Goal: Task Accomplishment & Management: Use online tool/utility

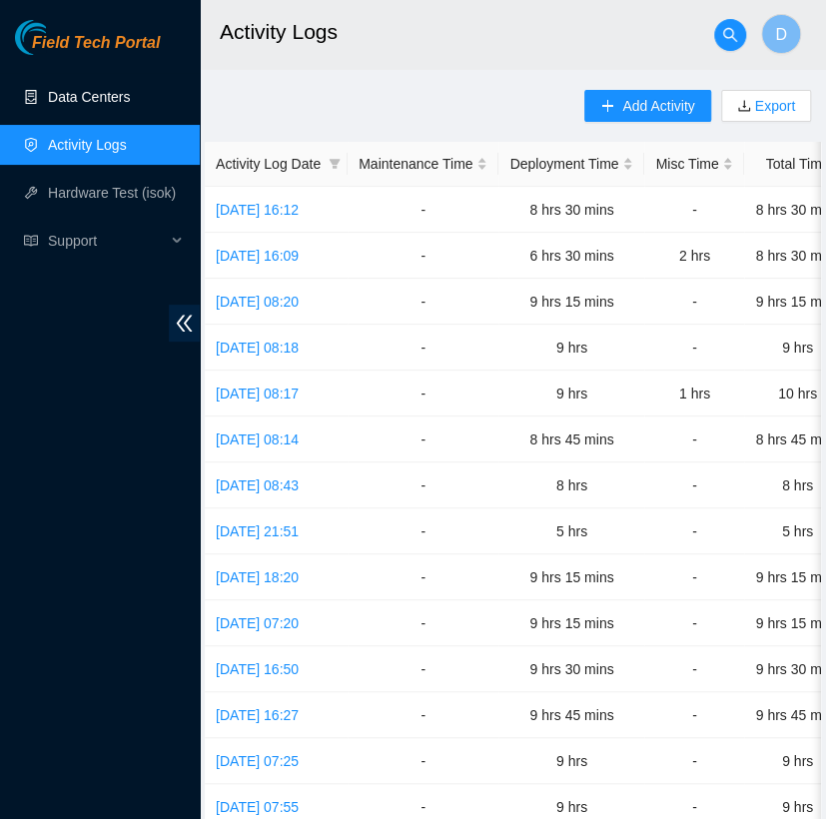
click at [94, 105] on link "Data Centers" at bounding box center [89, 97] width 82 height 16
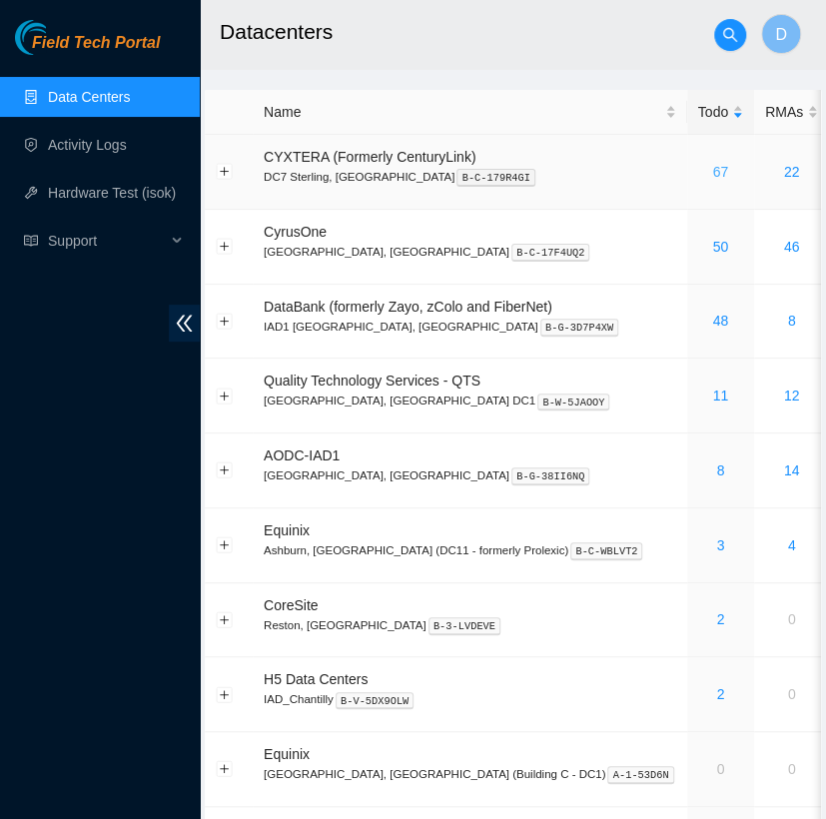
click at [712, 174] on link "67" at bounding box center [720, 172] width 16 height 16
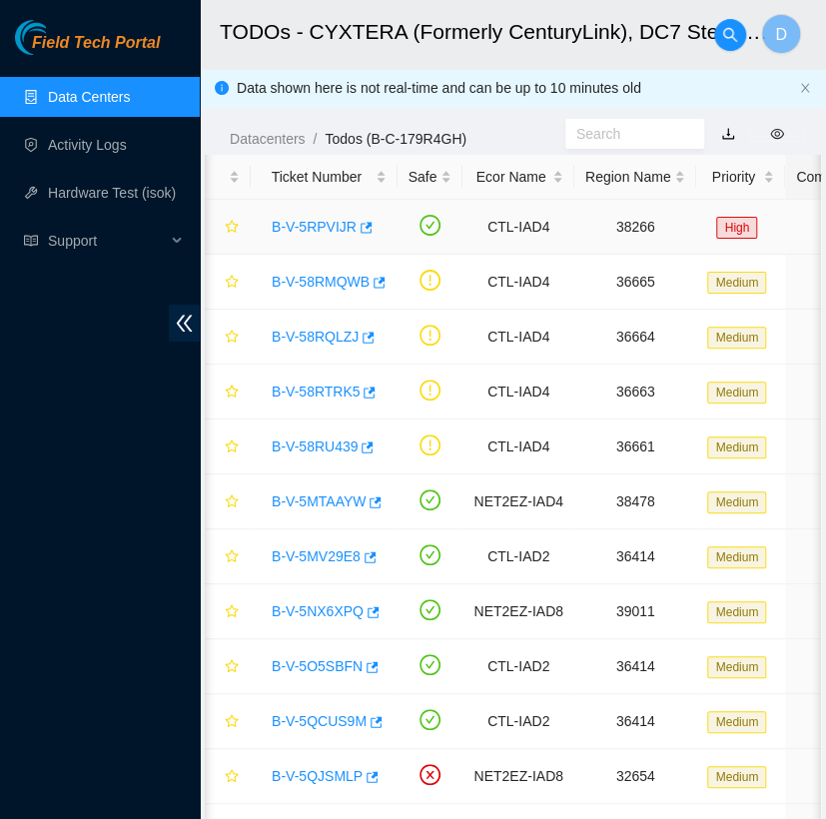
click at [322, 226] on link "B-V-5RPVIJR" at bounding box center [314, 227] width 85 height 16
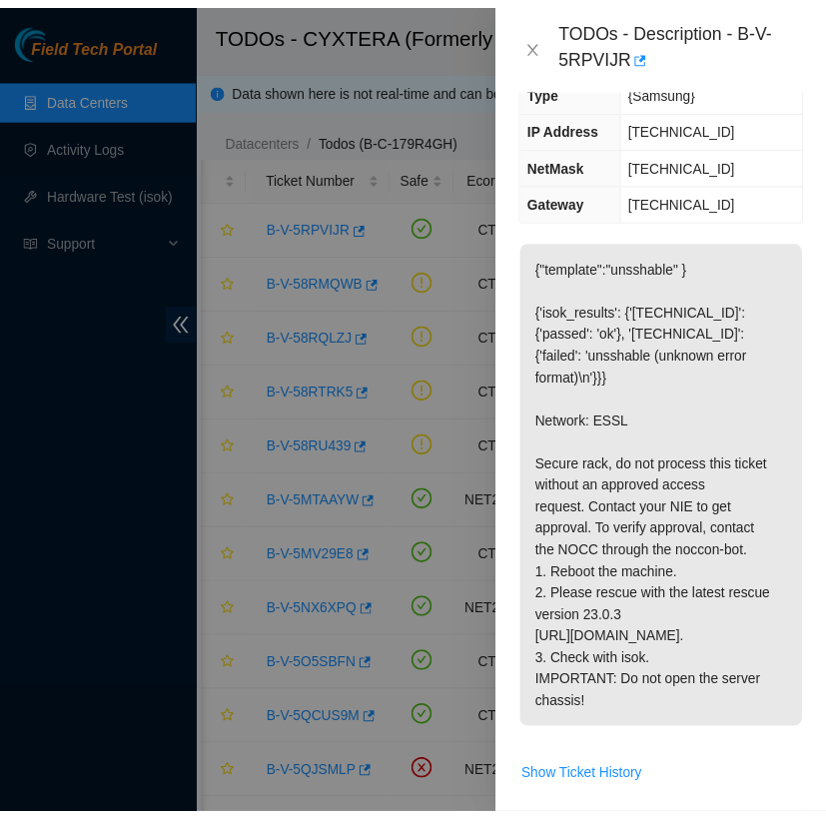
scroll to position [336, 0]
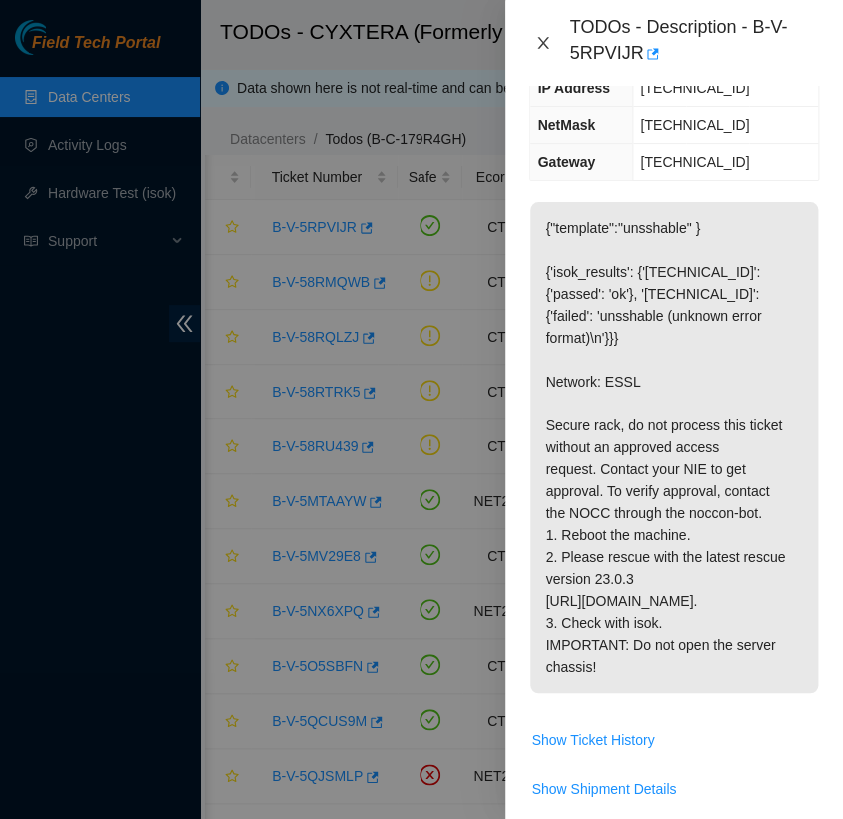
click at [546, 39] on icon "close" at bounding box center [543, 43] width 11 height 12
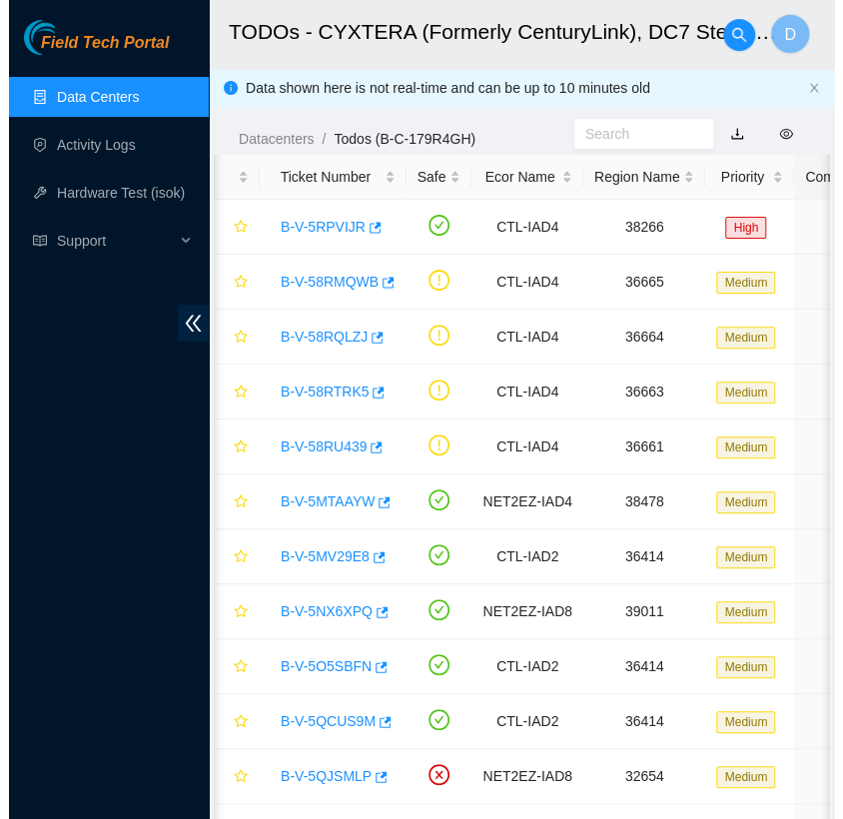
scroll to position [313, 0]
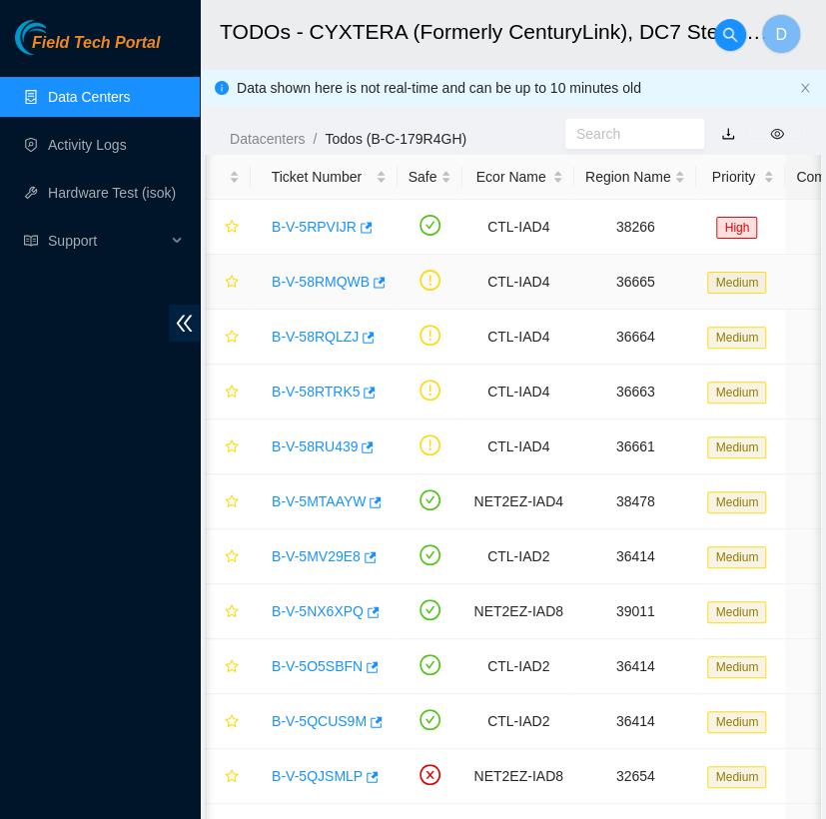
click at [319, 281] on link "B-V-58RMQWB" at bounding box center [321, 282] width 98 height 16
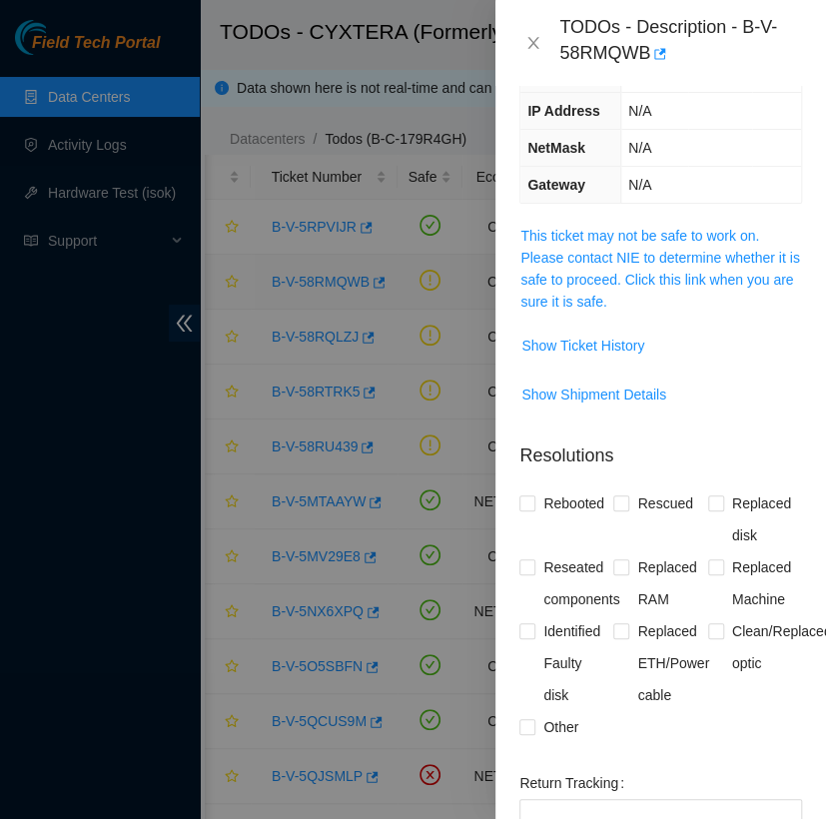
scroll to position [336, 0]
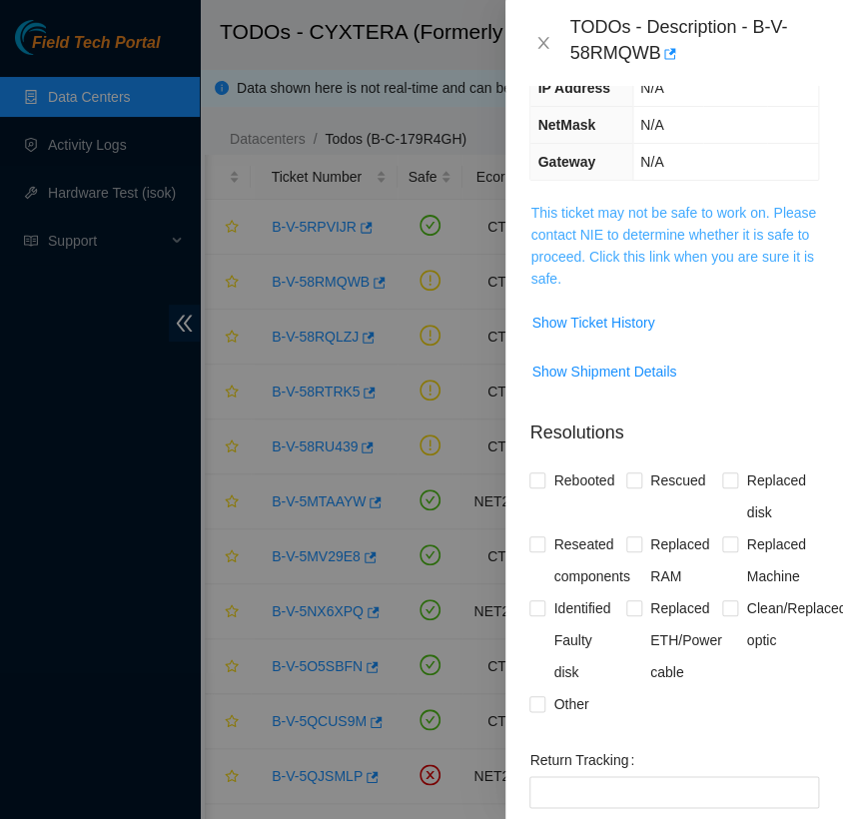
click at [565, 254] on link "This ticket may not be safe to work on. Please contact NIE to determine whether…" at bounding box center [673, 246] width 286 height 82
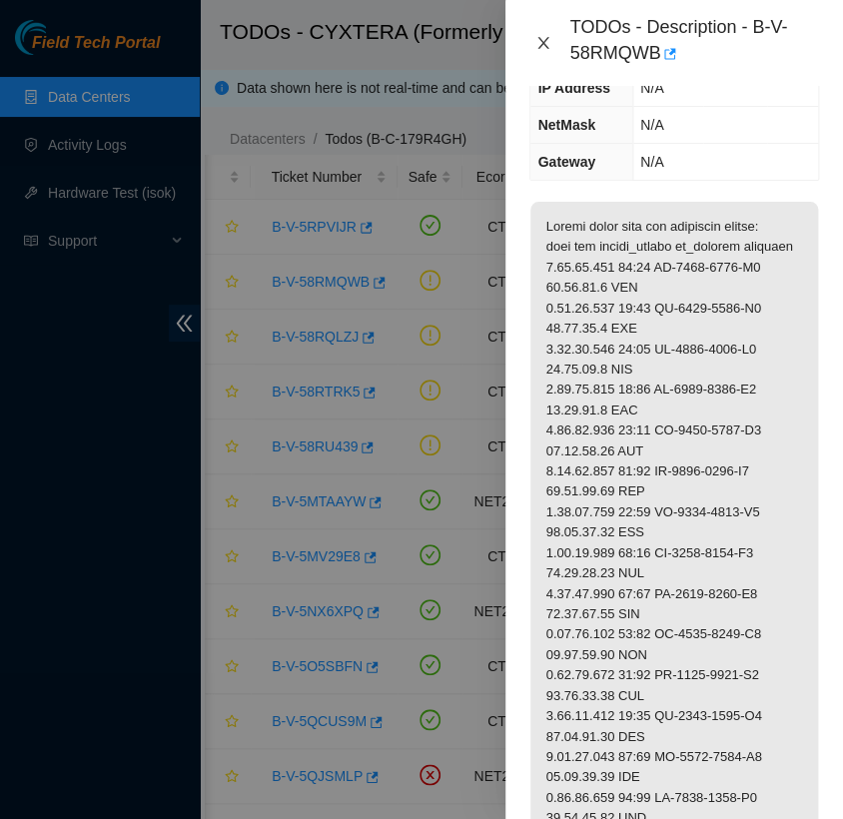
click at [546, 34] on button "Close" at bounding box center [543, 43] width 28 height 19
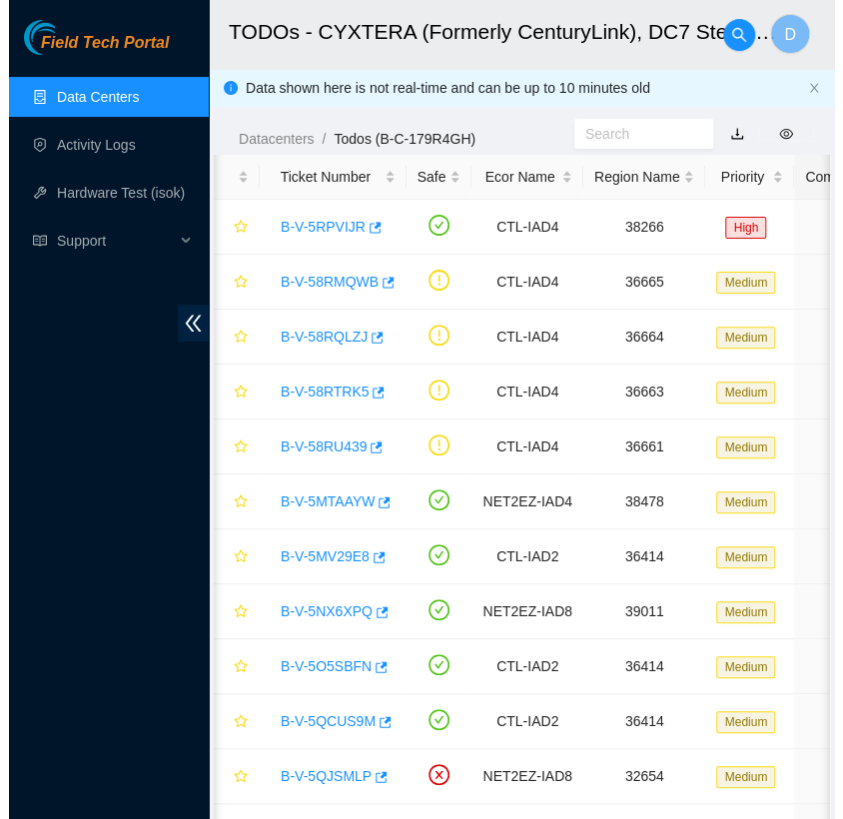
scroll to position [313, 0]
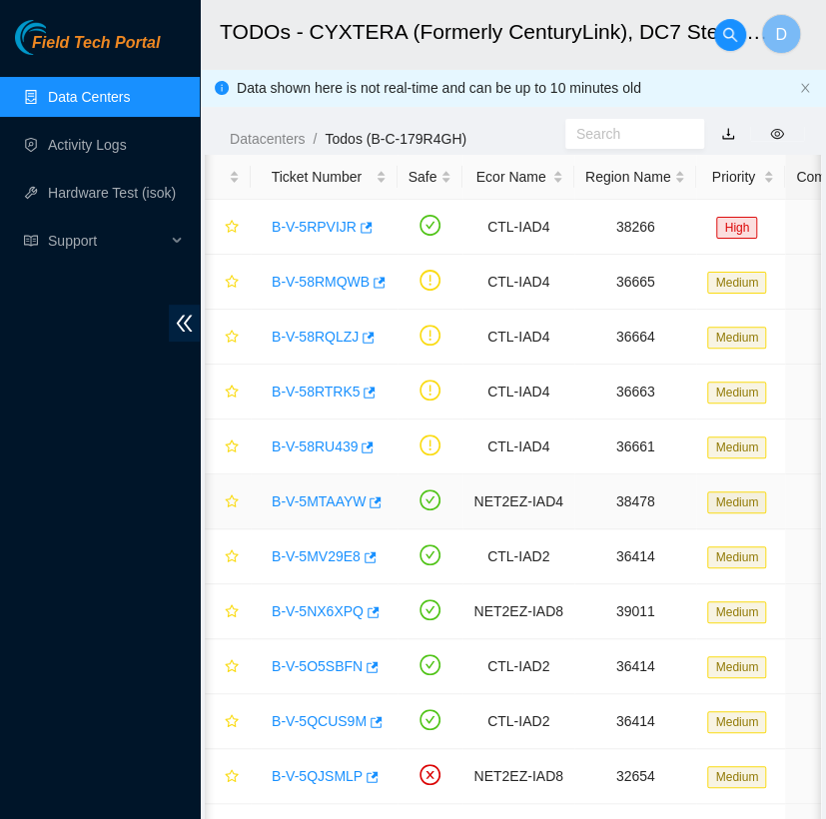
click at [308, 506] on link "B-V-5MTAAYW" at bounding box center [319, 501] width 94 height 16
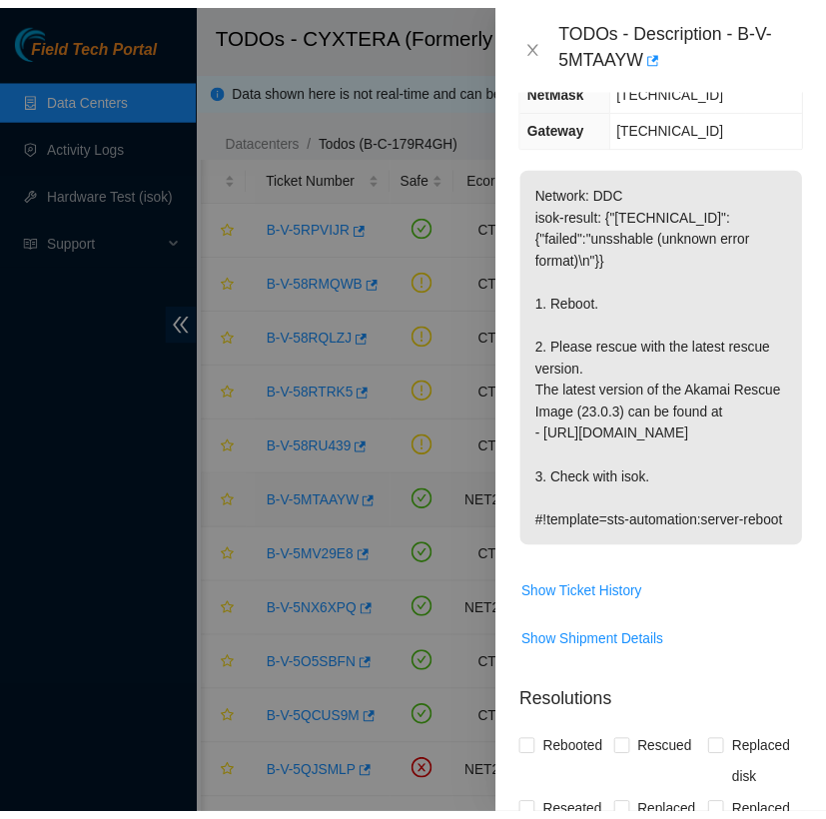
scroll to position [336, 0]
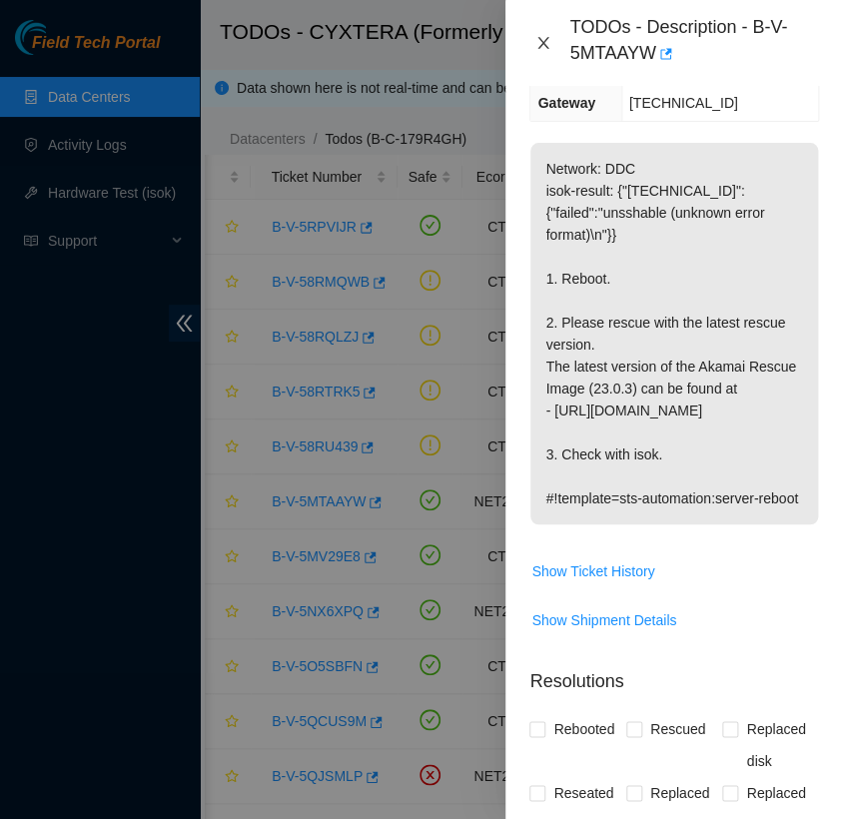
click at [542, 44] on icon "close" at bounding box center [543, 43] width 11 height 12
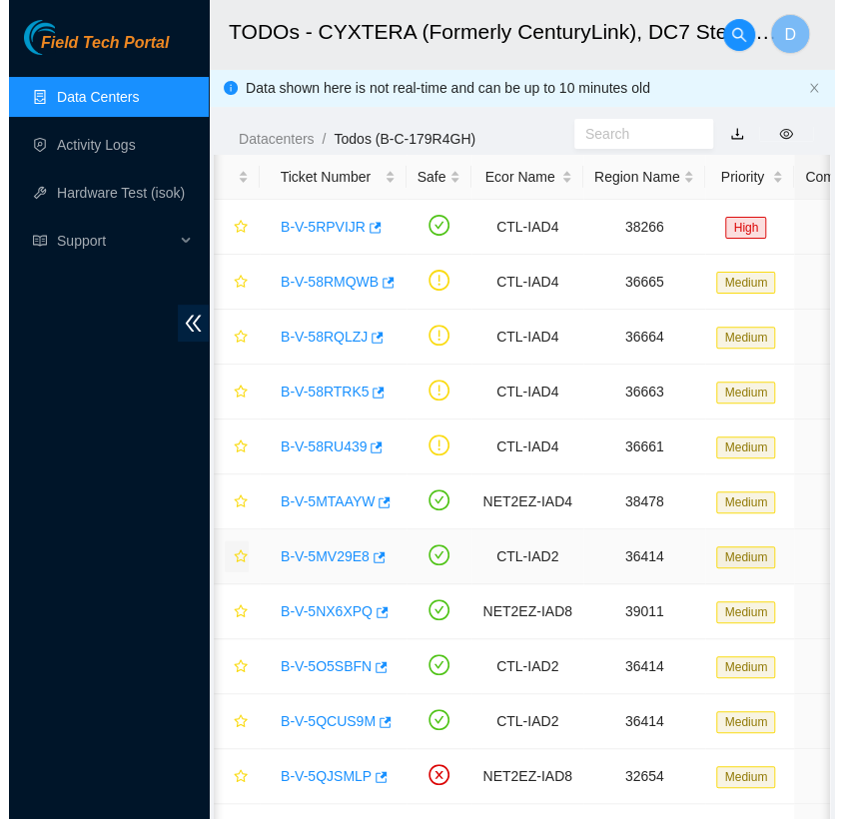
scroll to position [313, 0]
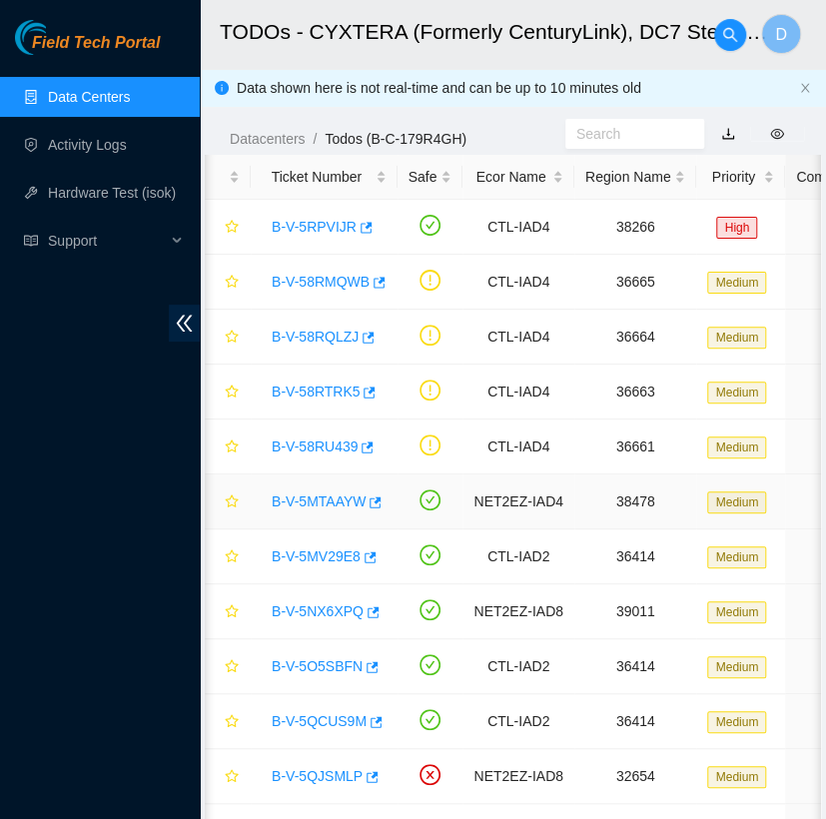
click at [238, 494] on td at bounding box center [228, 501] width 46 height 55
click at [227, 505] on icon "star" at bounding box center [231, 500] width 13 height 13
click at [300, 548] on link "B-V-5MV29E8" at bounding box center [316, 556] width 89 height 16
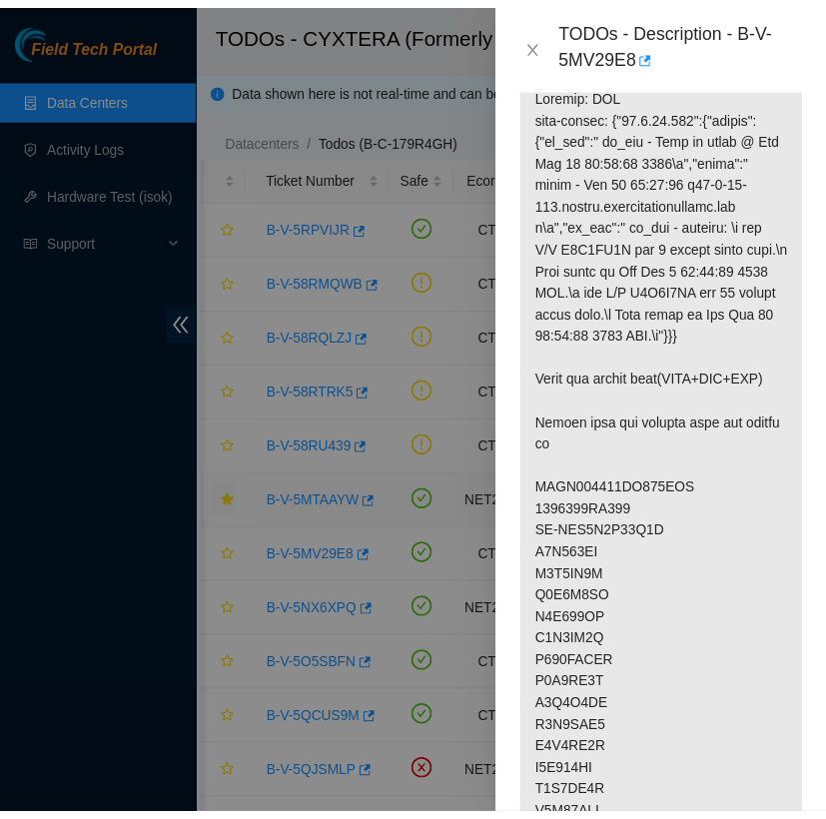
scroll to position [410, 0]
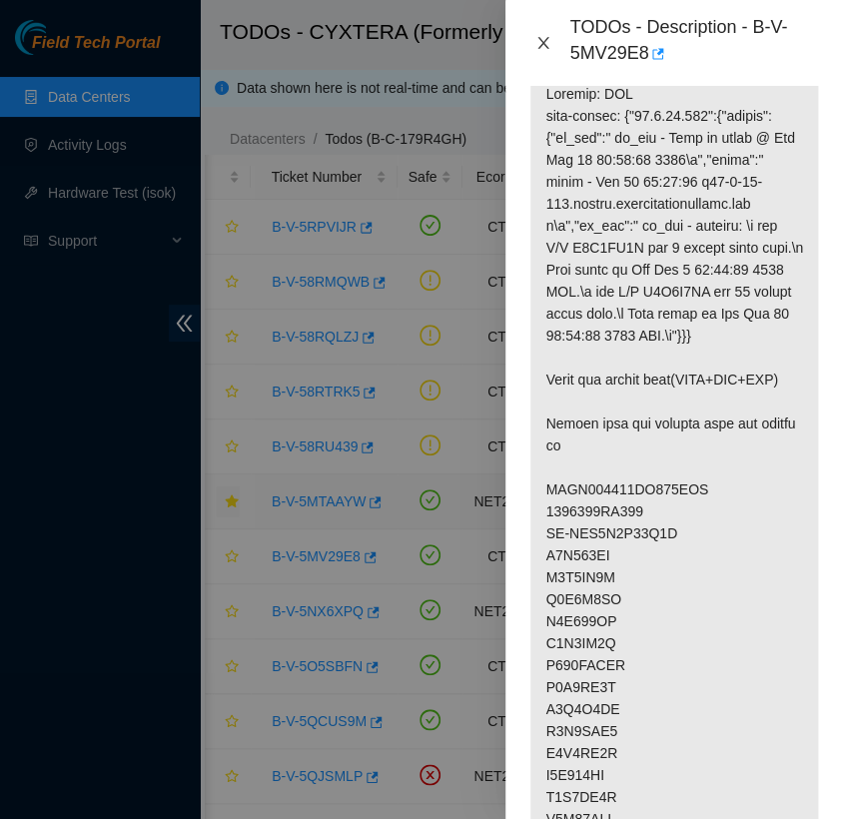
click at [541, 34] on button "Close" at bounding box center [543, 43] width 28 height 19
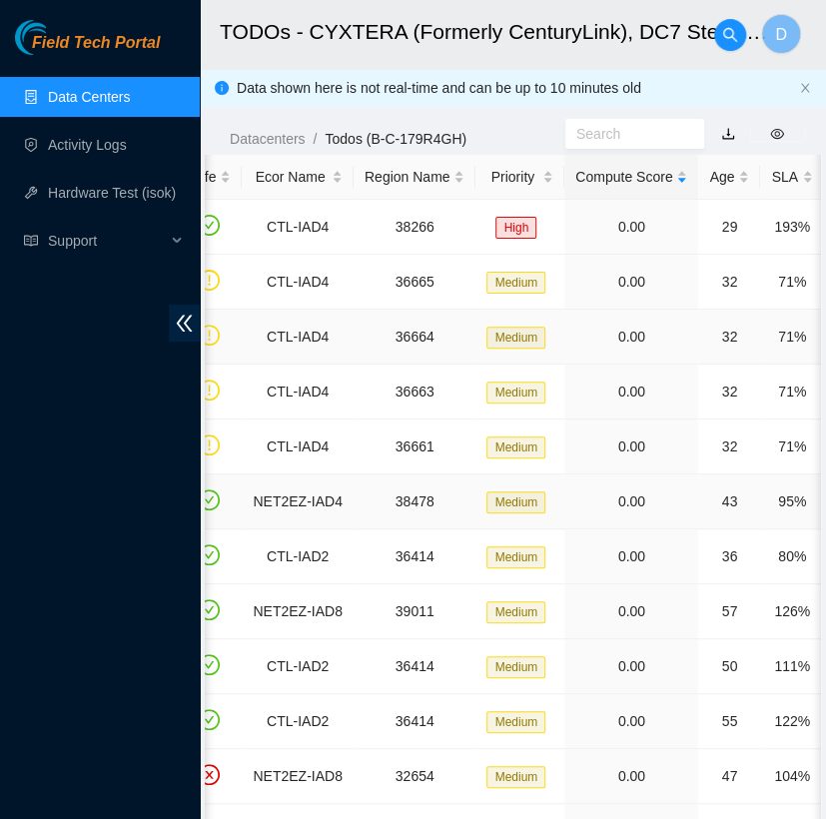
scroll to position [0, 288]
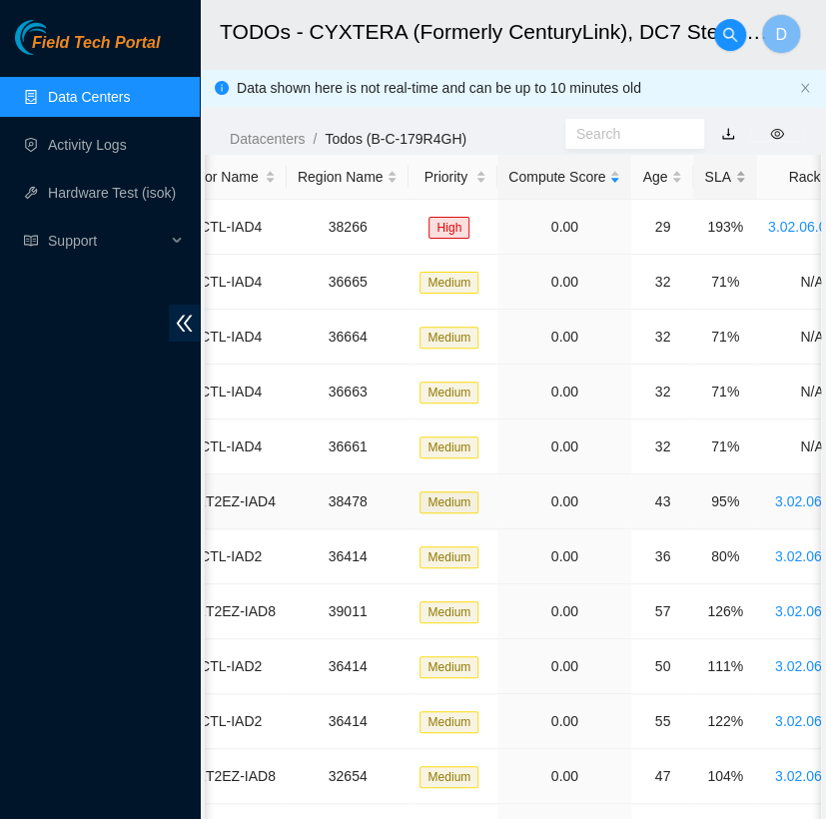
click at [704, 180] on div "SLA" at bounding box center [724, 177] width 41 height 22
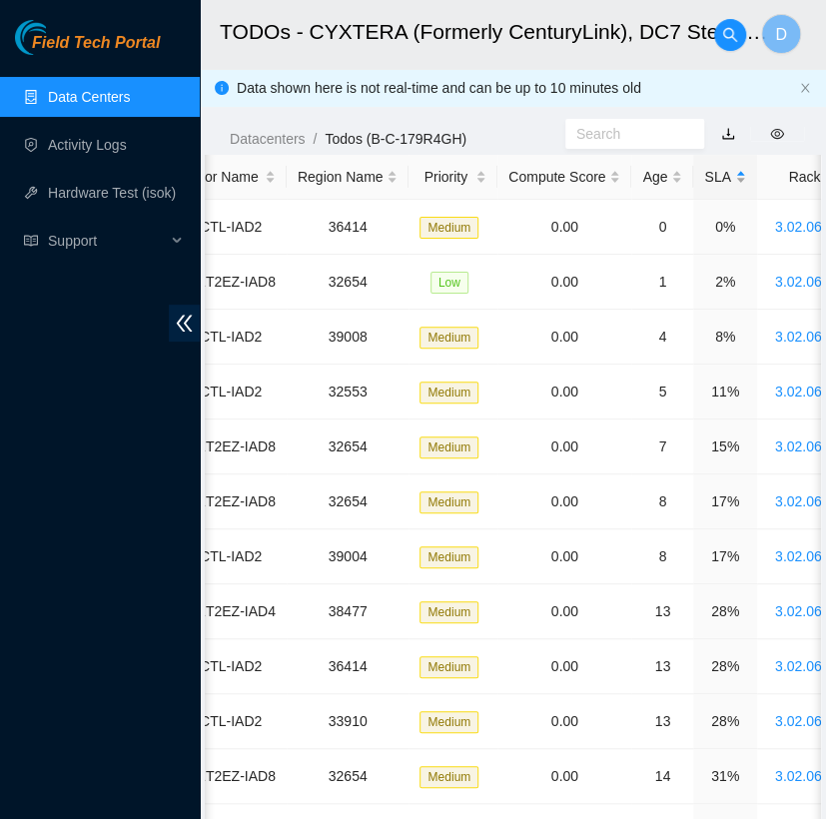
click at [704, 180] on div "SLA" at bounding box center [724, 177] width 41 height 22
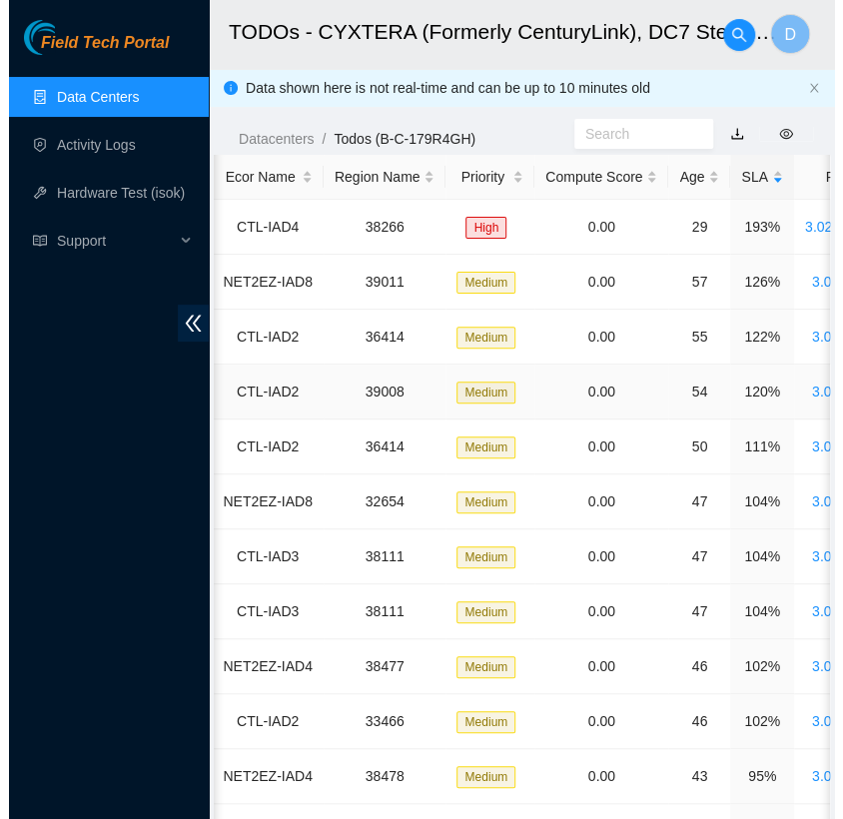
scroll to position [0, 0]
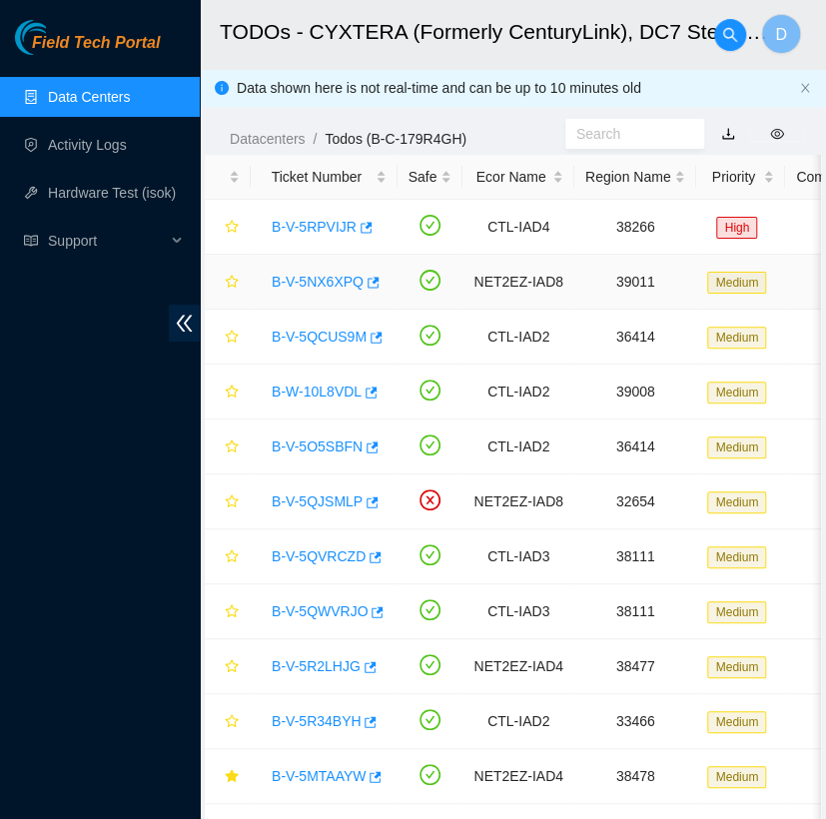
click at [333, 275] on link "B-V-5NX6XPQ" at bounding box center [318, 282] width 92 height 16
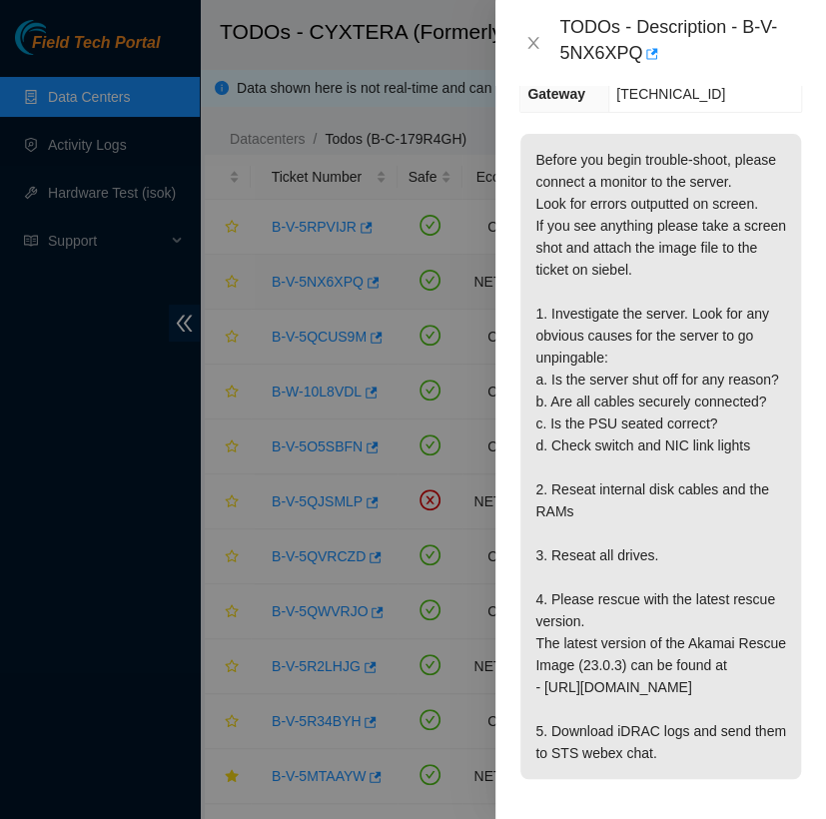
scroll to position [432, 0]
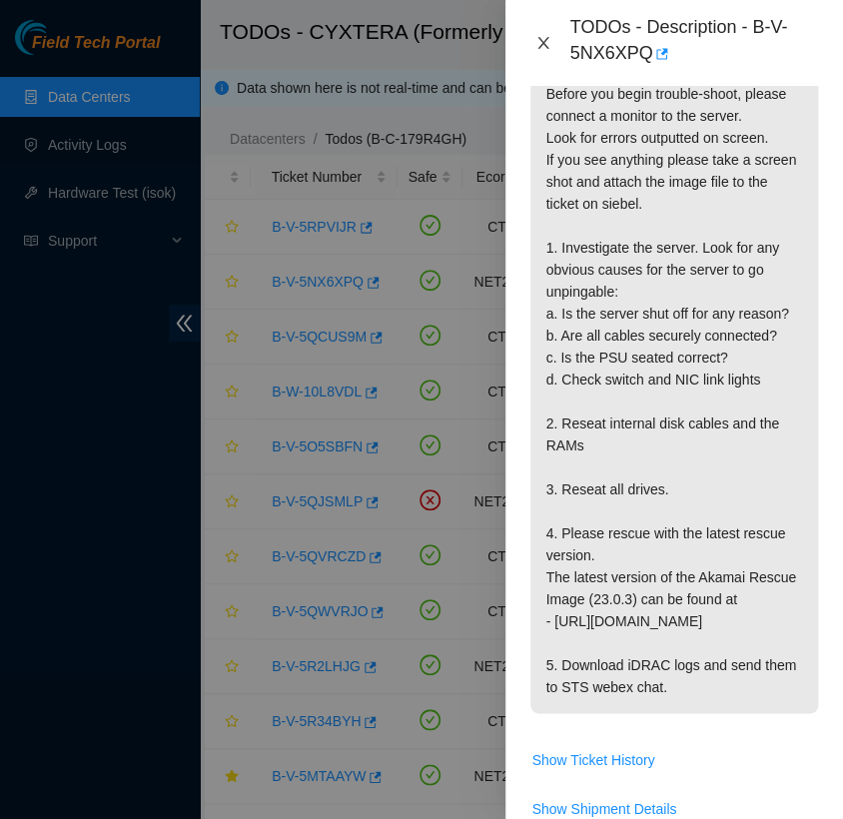
click at [540, 37] on icon "close" at bounding box center [543, 43] width 16 height 16
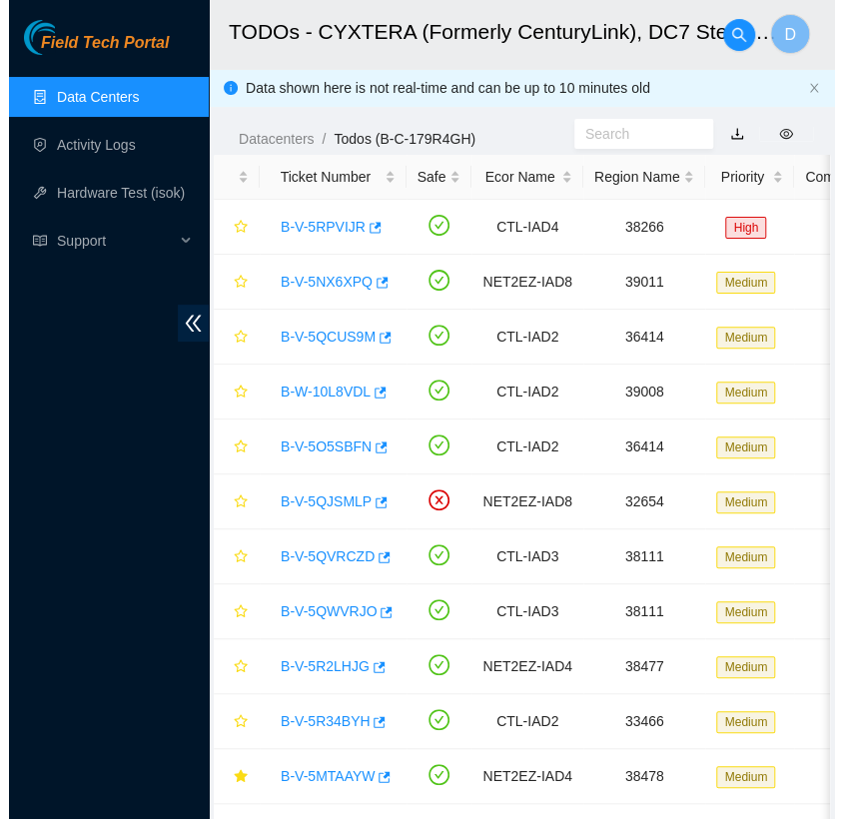
scroll to position [388, 0]
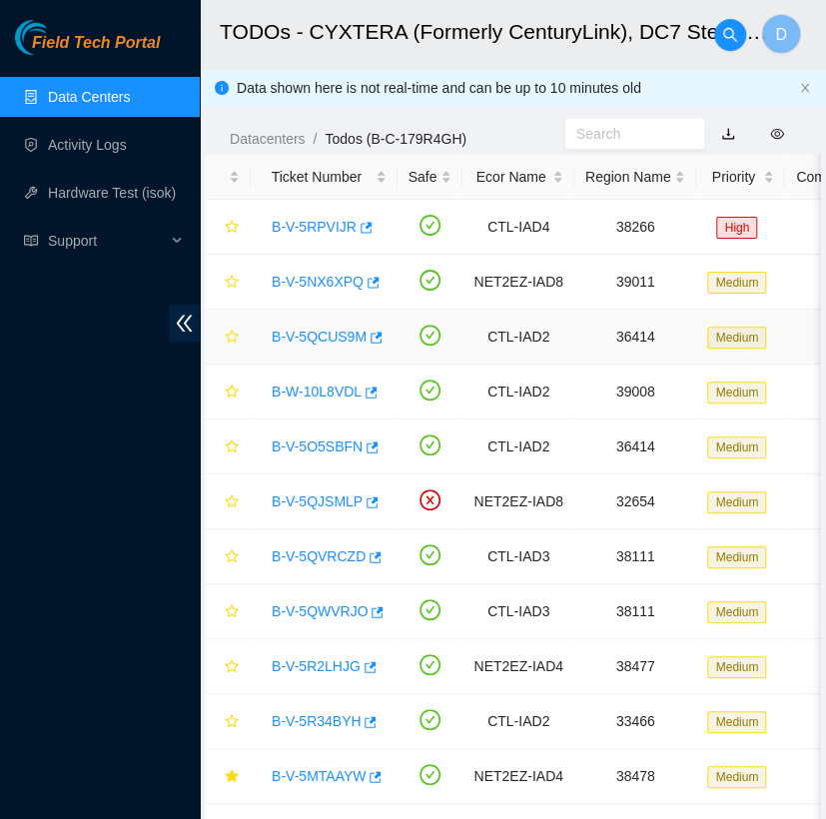
click at [315, 342] on link "B-V-5QCUS9M" at bounding box center [319, 337] width 95 height 16
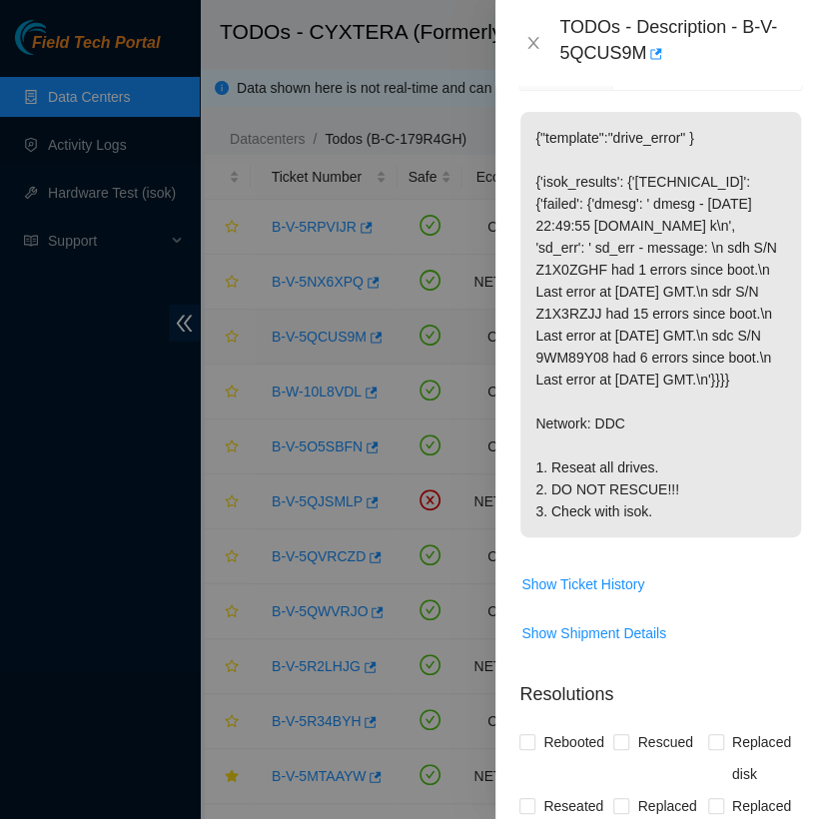
scroll to position [410, 0]
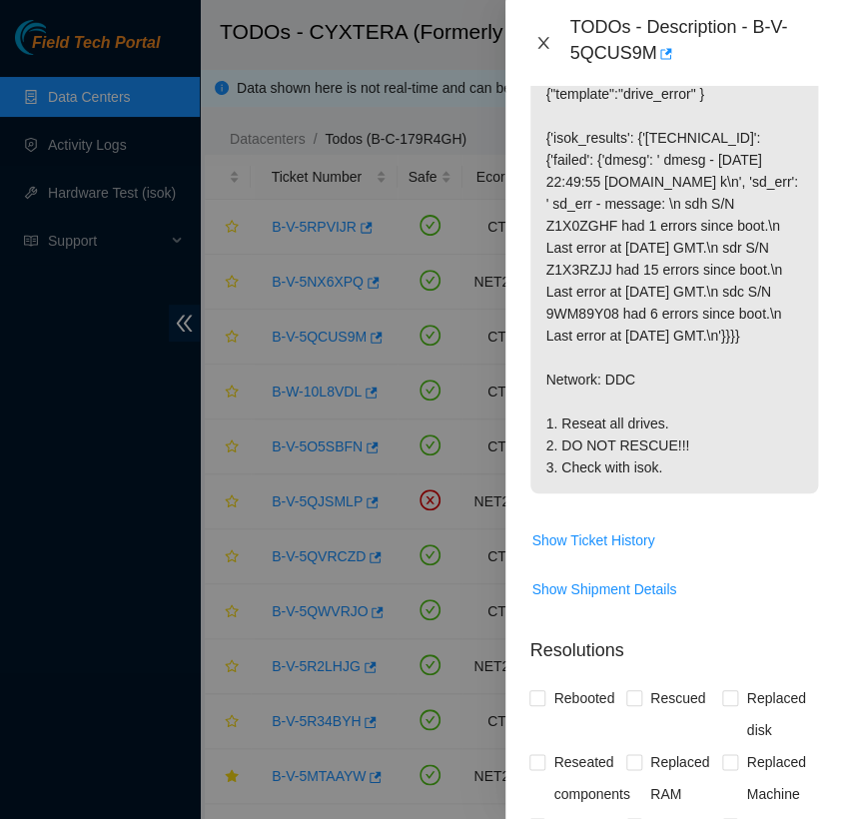
click at [540, 43] on icon "close" at bounding box center [543, 43] width 16 height 16
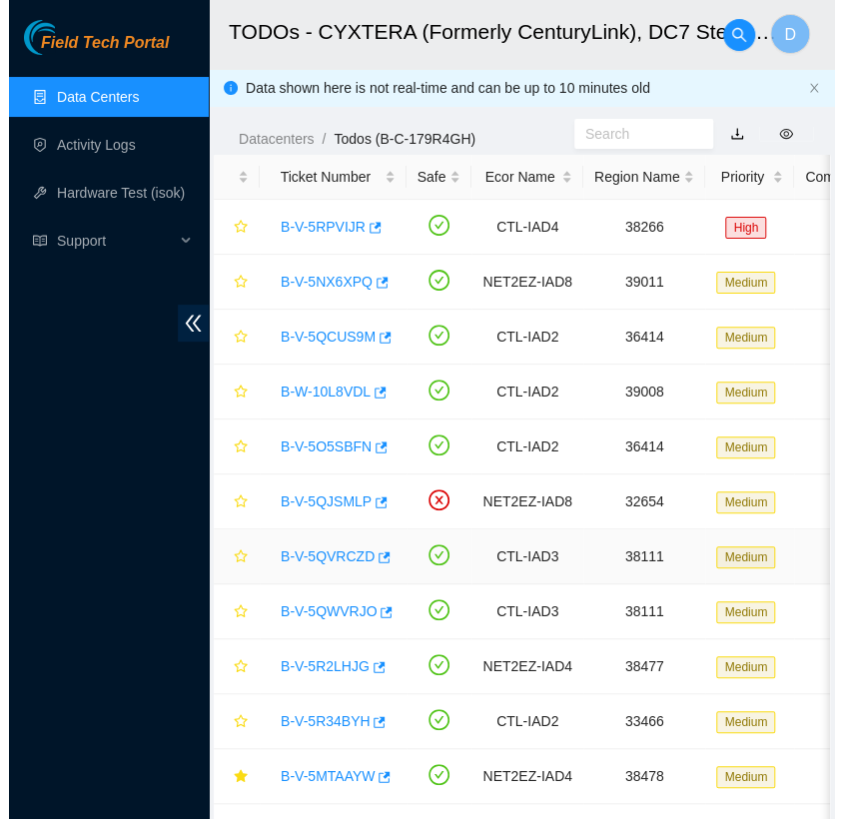
scroll to position [388, 0]
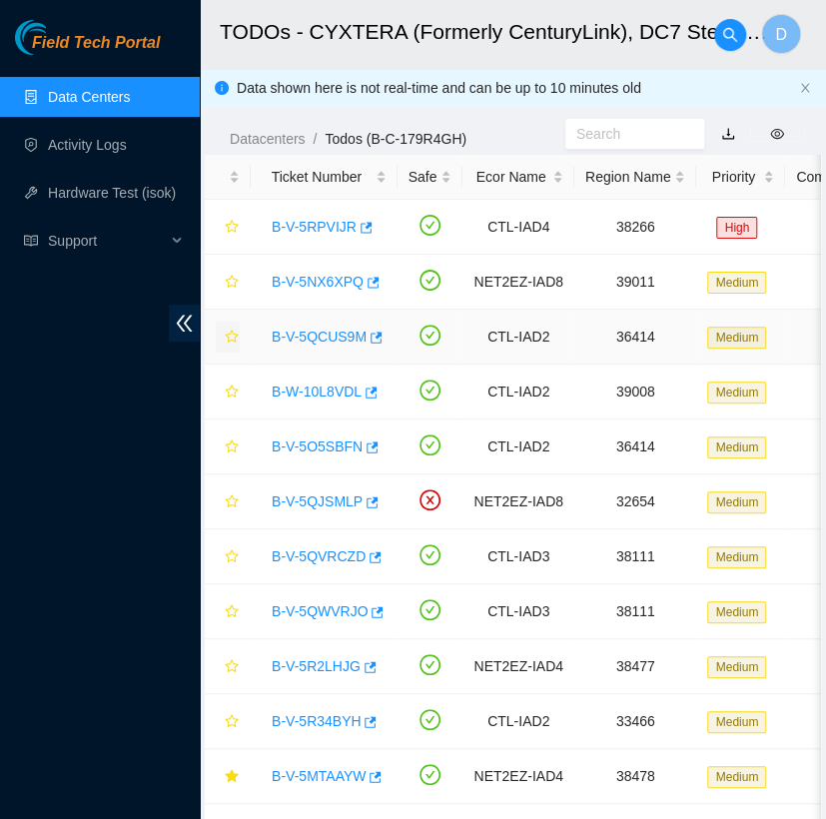
click at [231, 338] on icon "star" at bounding box center [232, 337] width 14 height 14
click at [329, 395] on link "B-W-10L8VDL" at bounding box center [317, 391] width 90 height 16
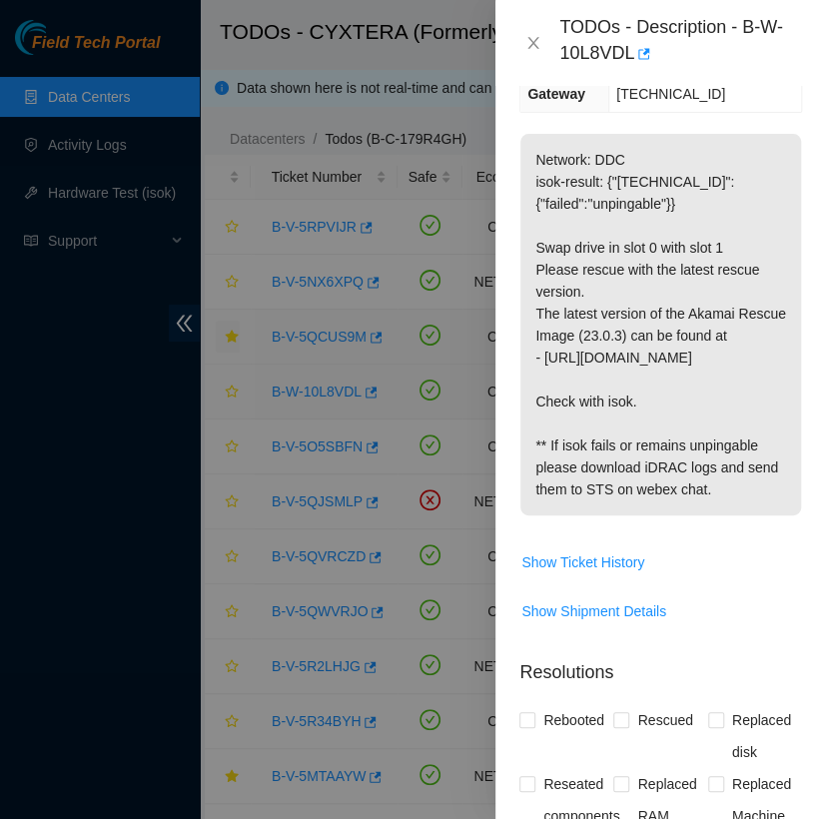
scroll to position [432, 0]
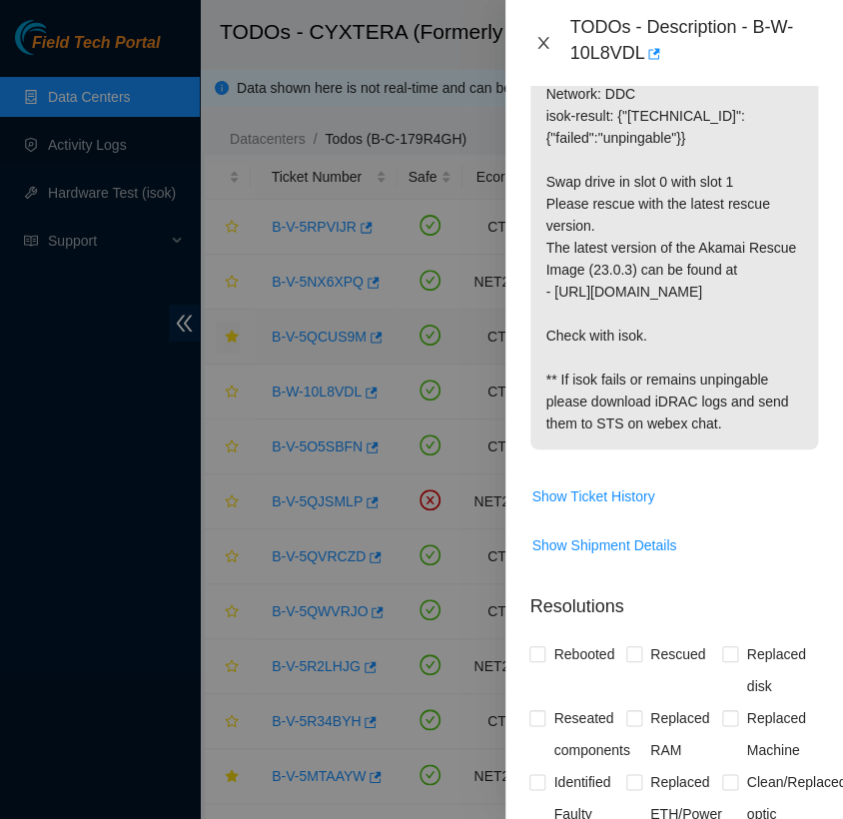
click at [536, 44] on icon "close" at bounding box center [543, 43] width 16 height 16
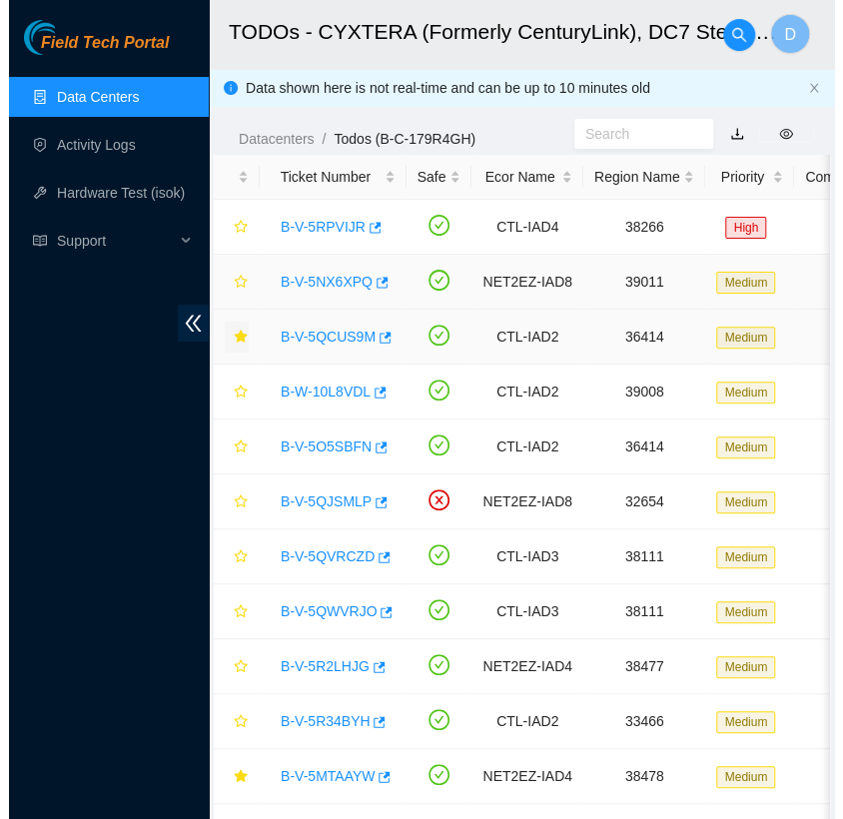
scroll to position [388, 0]
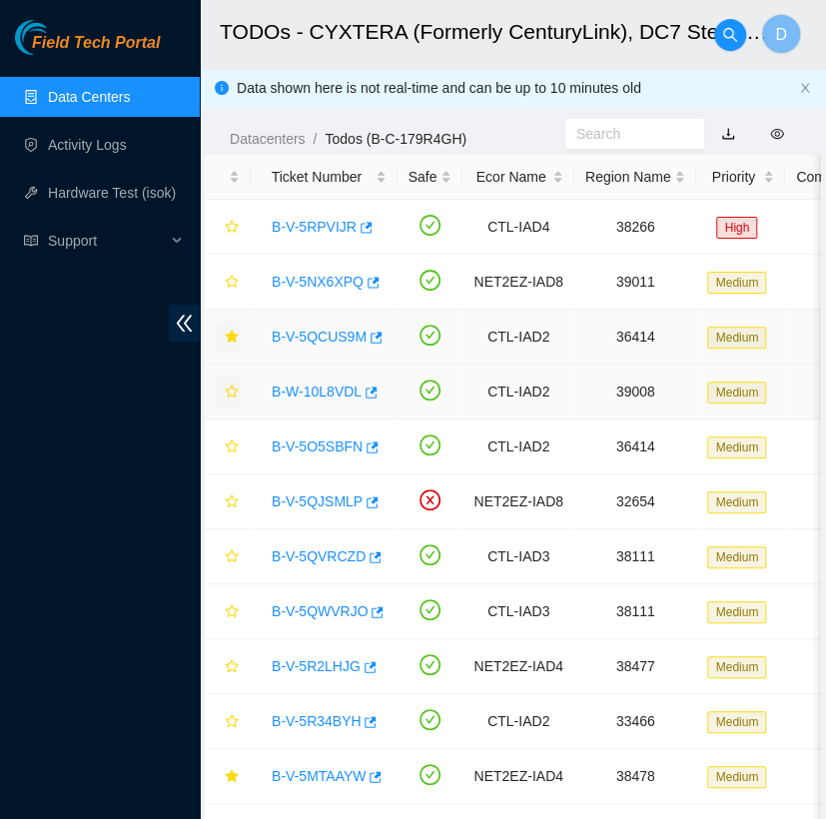
click at [227, 389] on icon "star" at bounding box center [231, 390] width 13 height 13
click at [302, 438] on link "B-V-5O5SBFN" at bounding box center [317, 446] width 91 height 16
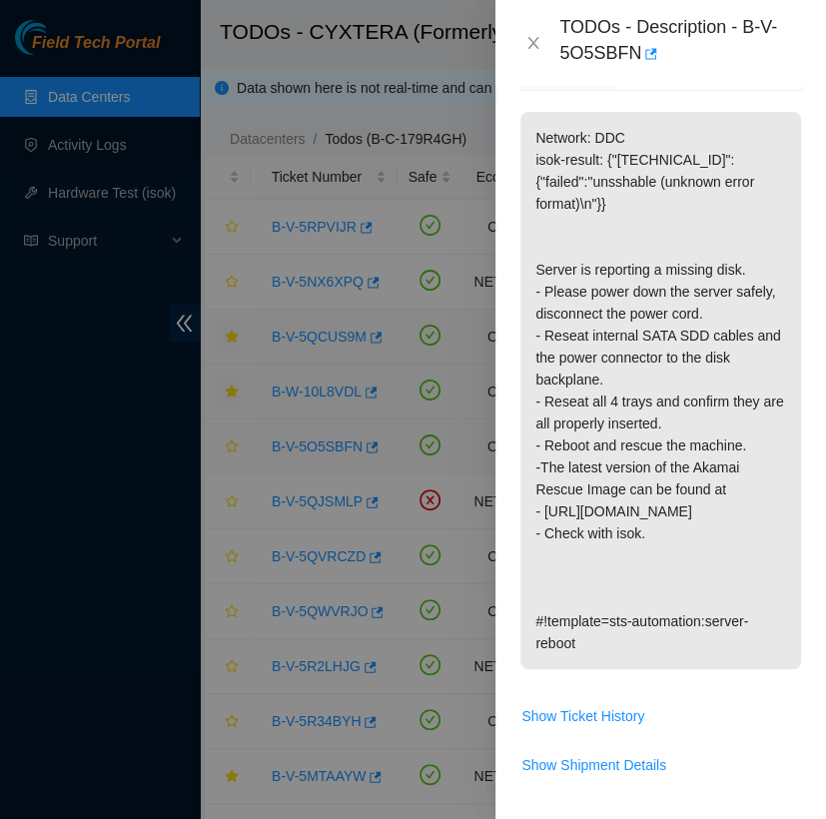
scroll to position [410, 0]
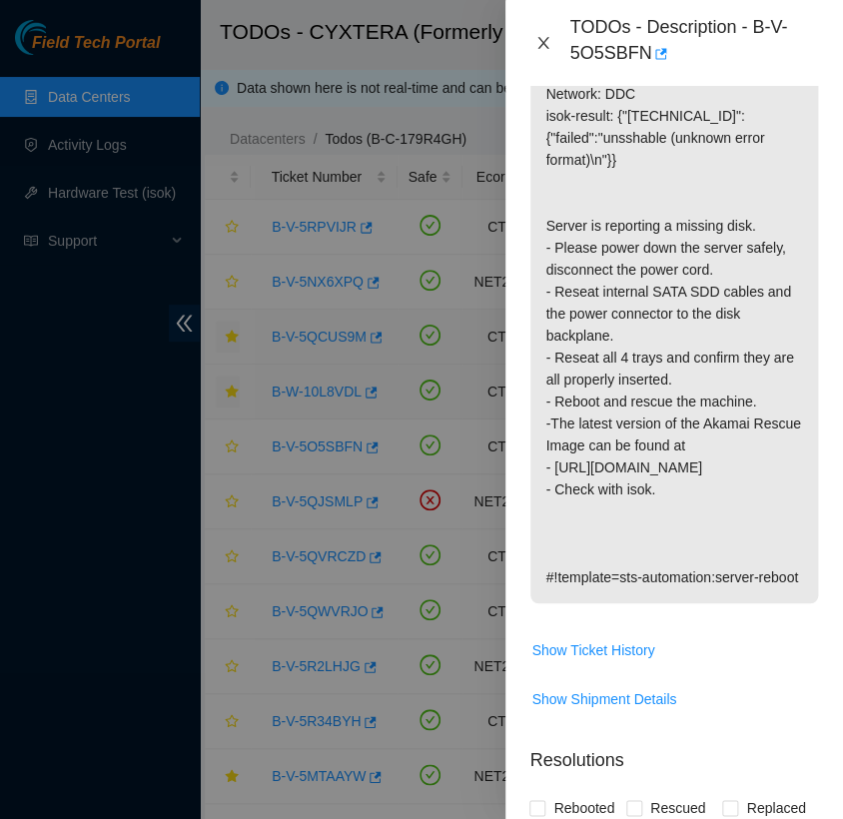
click at [544, 40] on icon "close" at bounding box center [543, 43] width 11 height 12
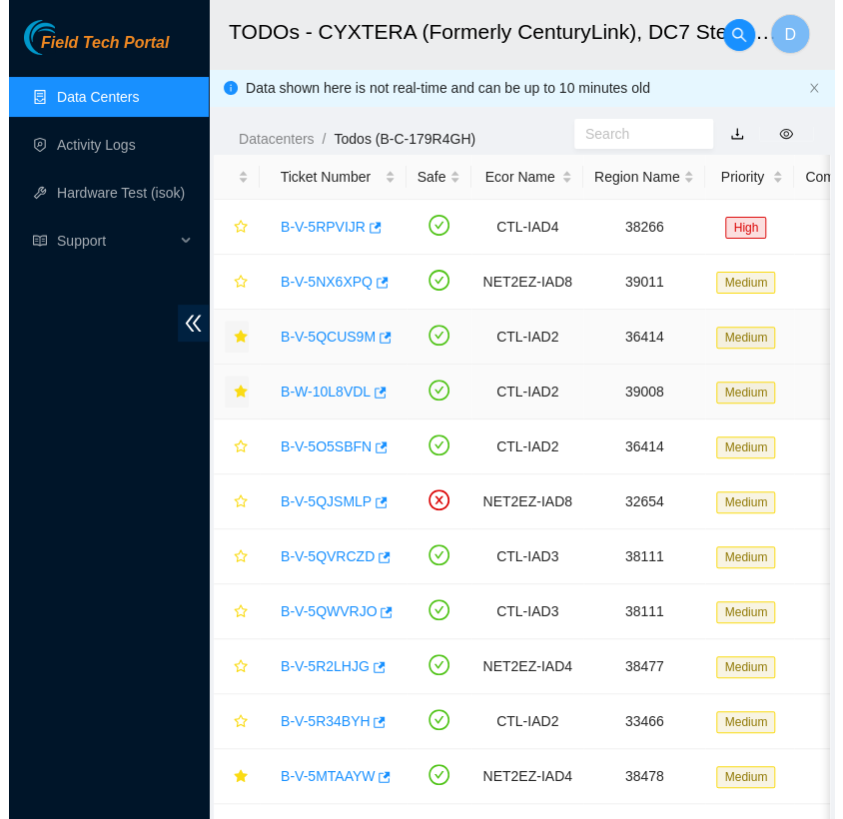
scroll to position [388, 0]
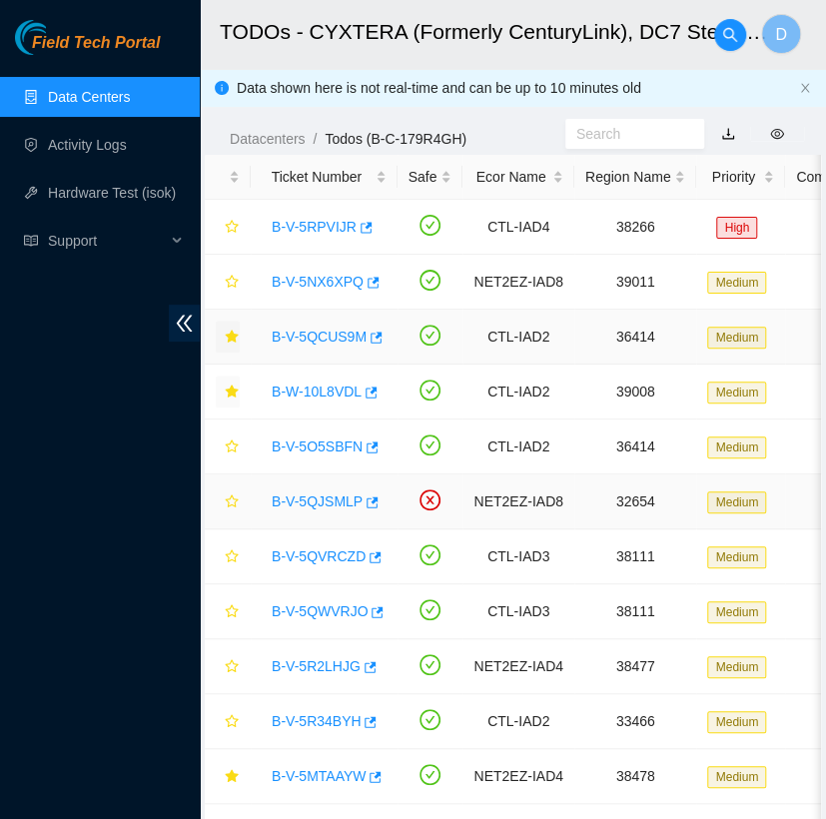
click at [302, 493] on link "B-V-5QJSMLP" at bounding box center [317, 501] width 91 height 16
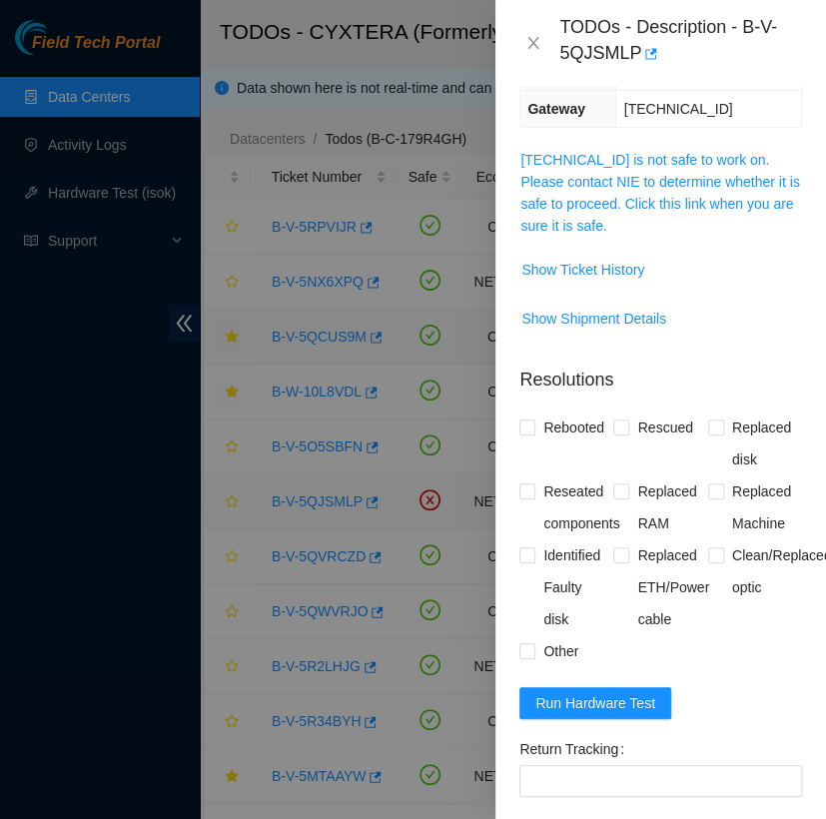
scroll to position [447, 0]
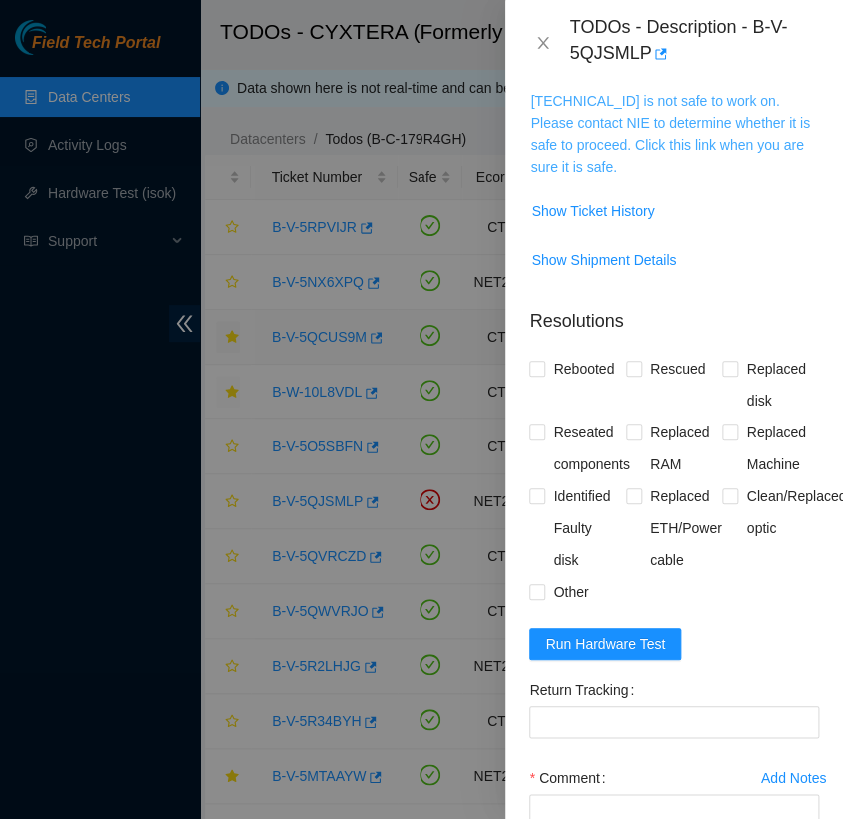
click at [557, 114] on link "[TECHNICAL_ID] is not safe to work on. Please contact NIE to determine whether …" at bounding box center [669, 134] width 279 height 82
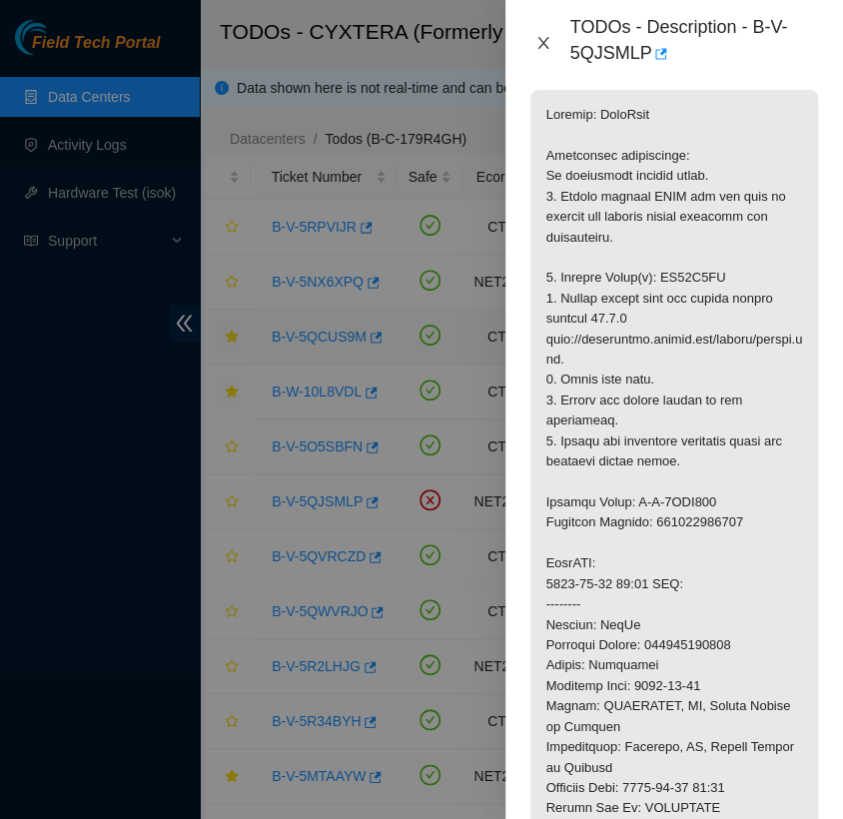
click at [546, 40] on icon "close" at bounding box center [543, 43] width 16 height 16
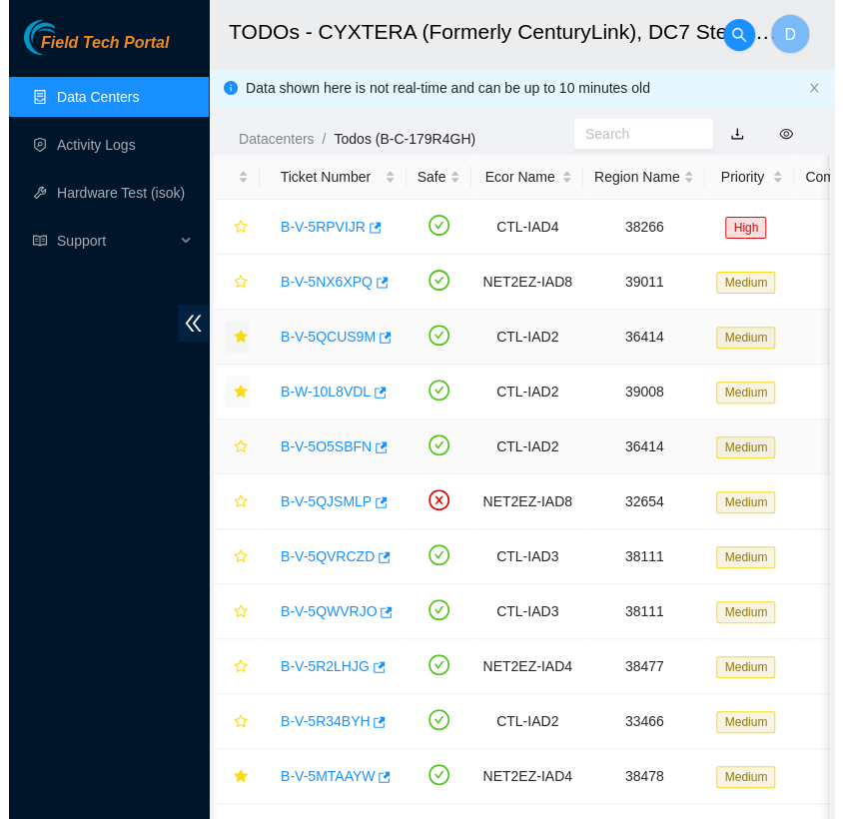
scroll to position [388, 0]
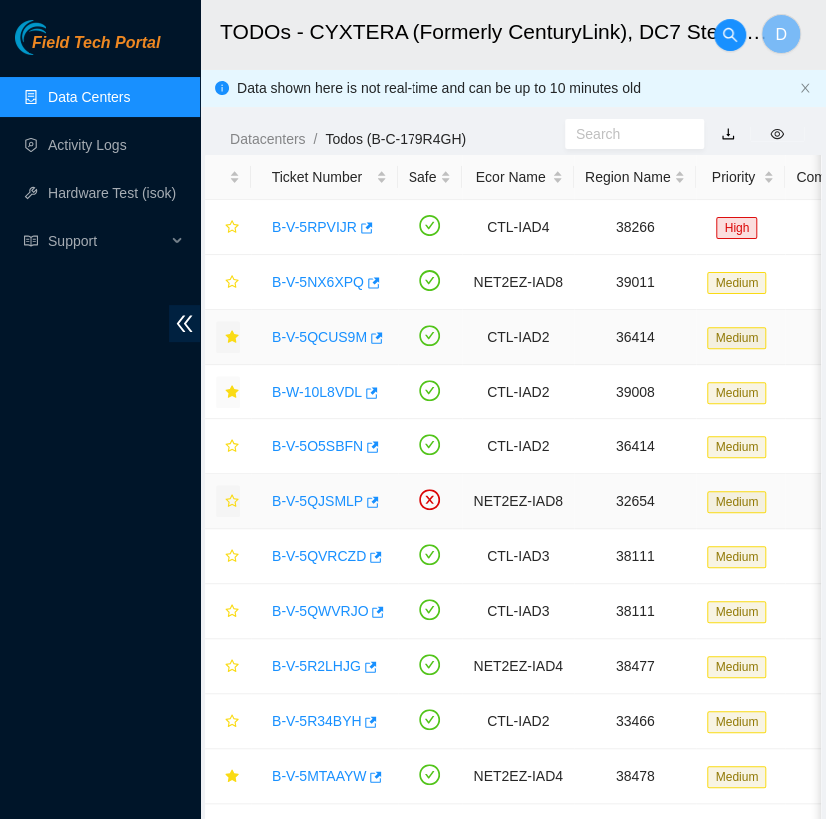
click at [223, 498] on button "button" at bounding box center [228, 501] width 24 height 32
click at [323, 548] on link "B-V-5QVRCZD" at bounding box center [319, 556] width 94 height 16
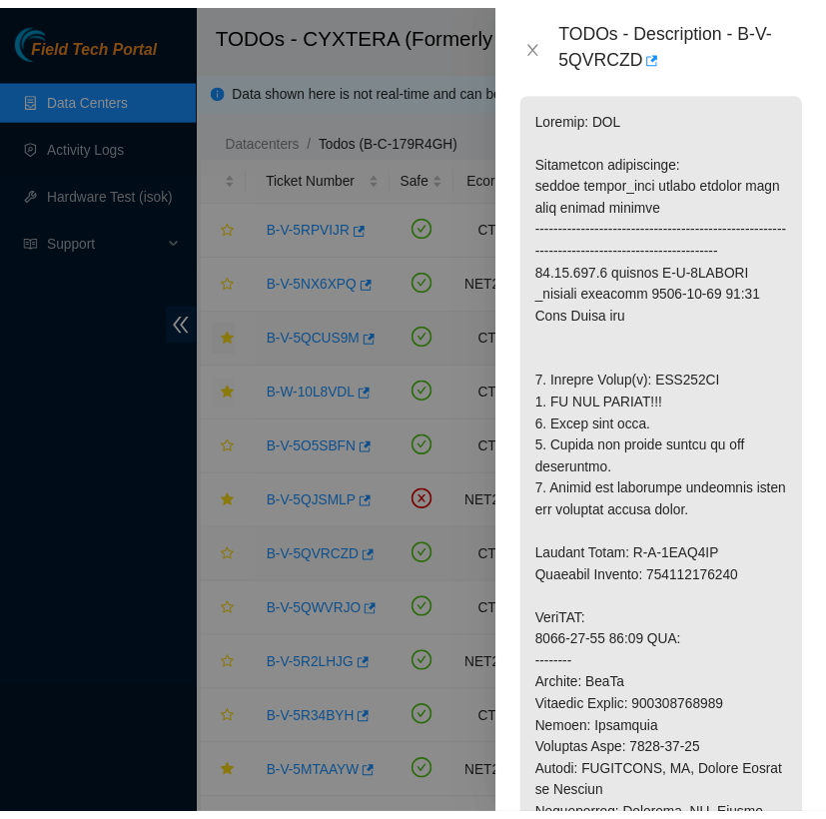
scroll to position [410, 0]
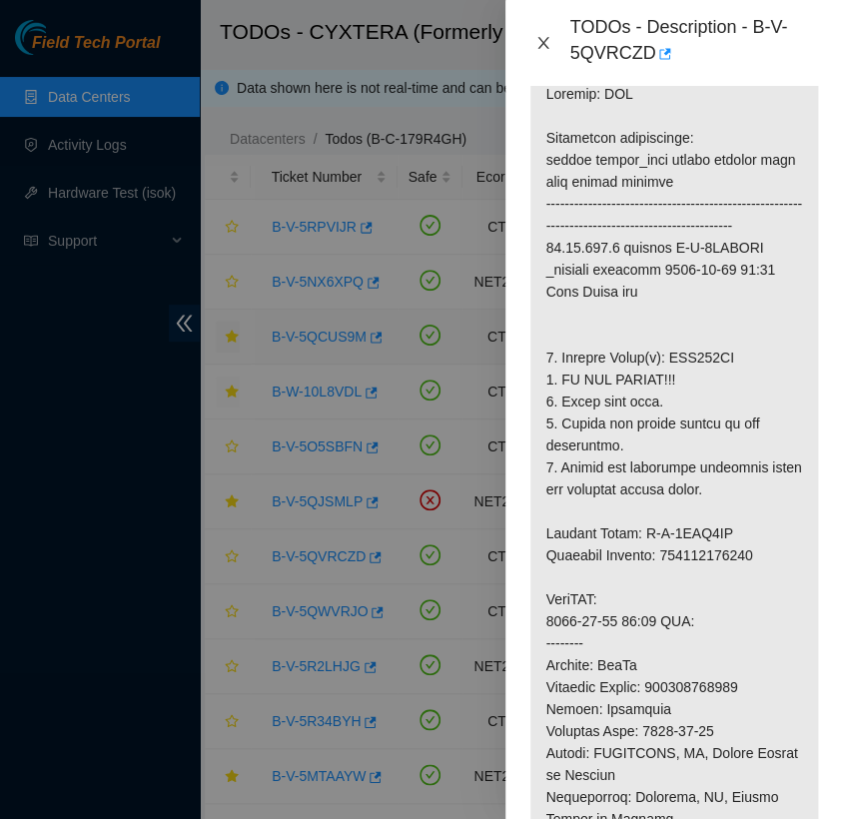
click at [540, 44] on icon "close" at bounding box center [543, 43] width 16 height 16
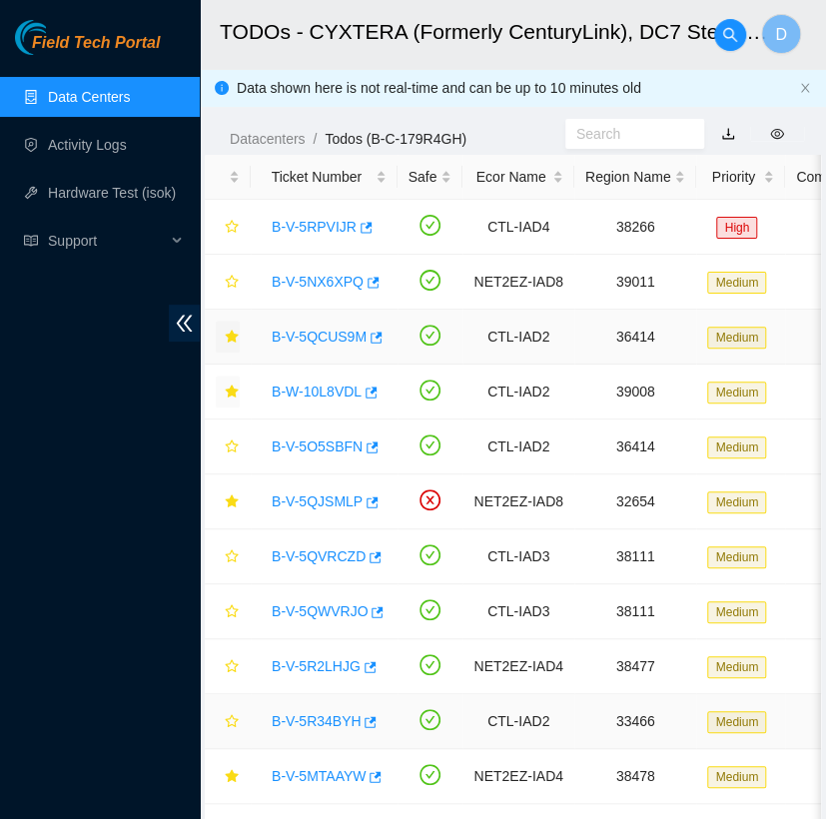
scroll to position [388, 0]
click at [230, 558] on icon "star" at bounding box center [231, 555] width 13 height 13
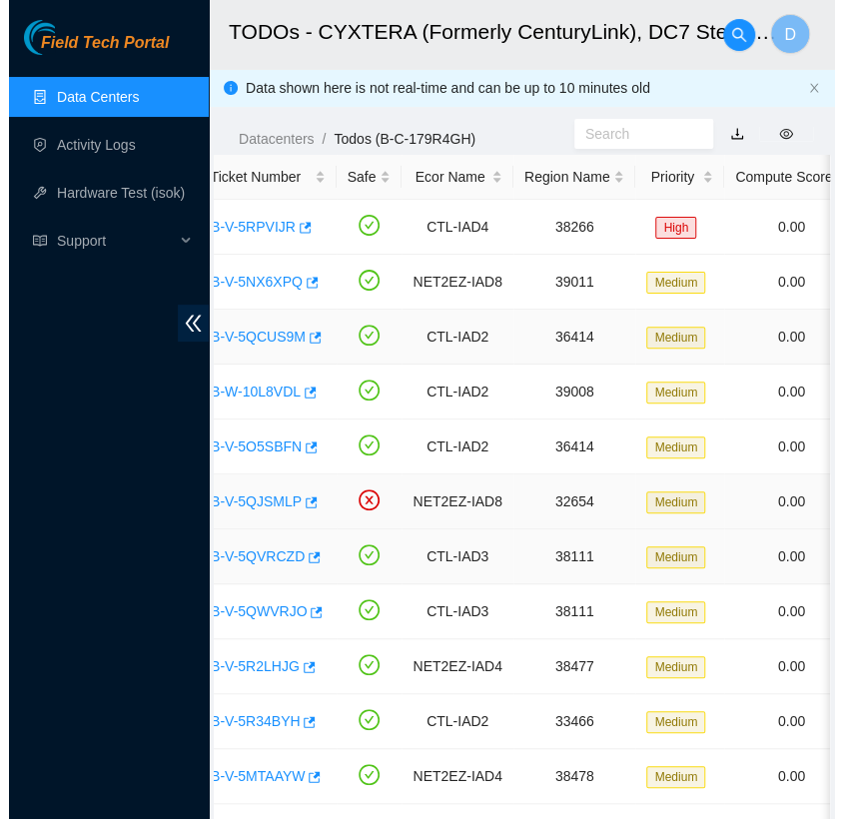
scroll to position [0, 0]
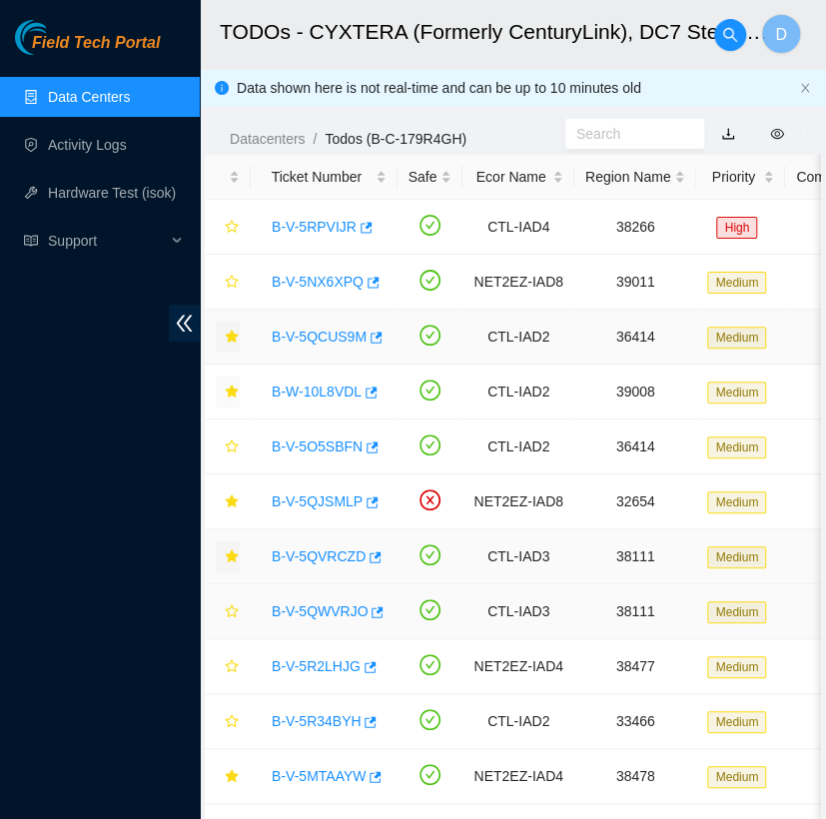
click at [326, 610] on link "B-V-5QWVRJO" at bounding box center [320, 611] width 96 height 16
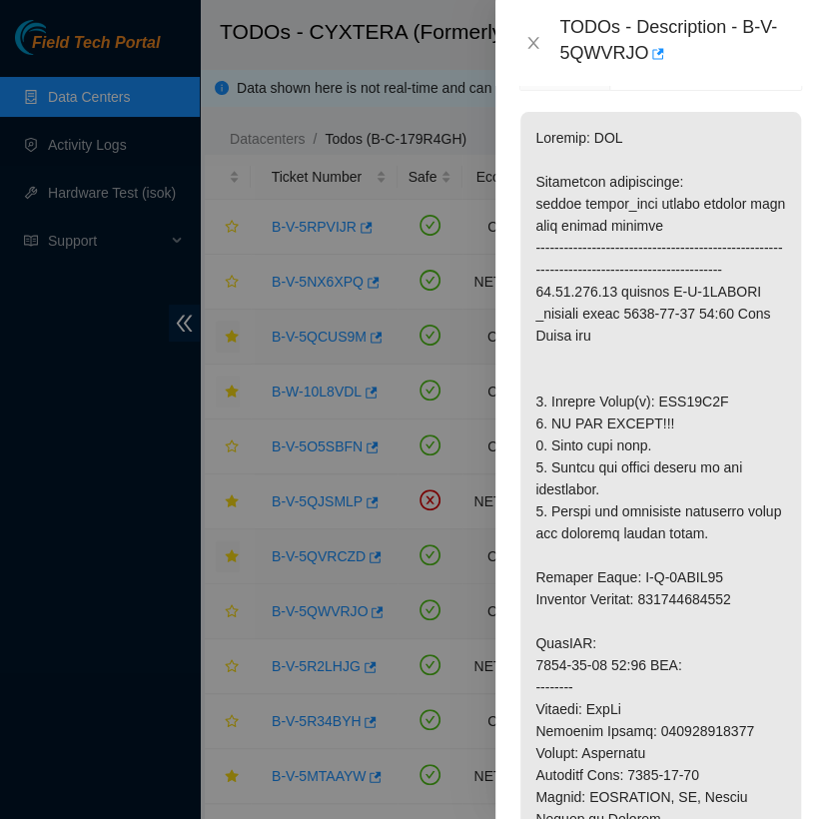
scroll to position [410, 0]
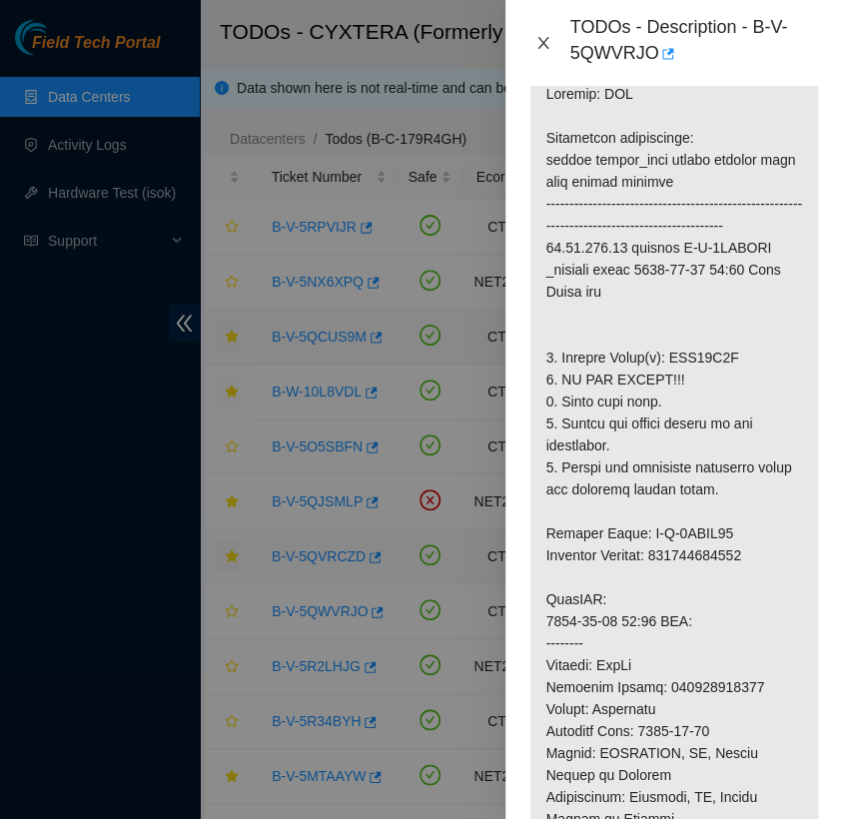
click at [537, 43] on icon "close" at bounding box center [543, 43] width 16 height 16
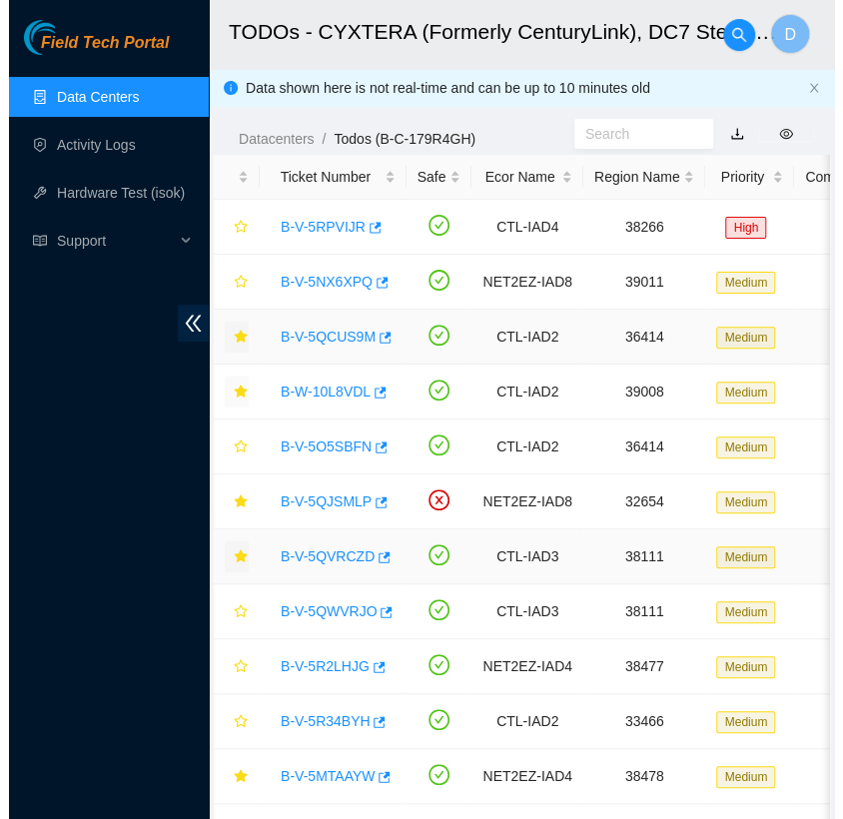
scroll to position [388, 0]
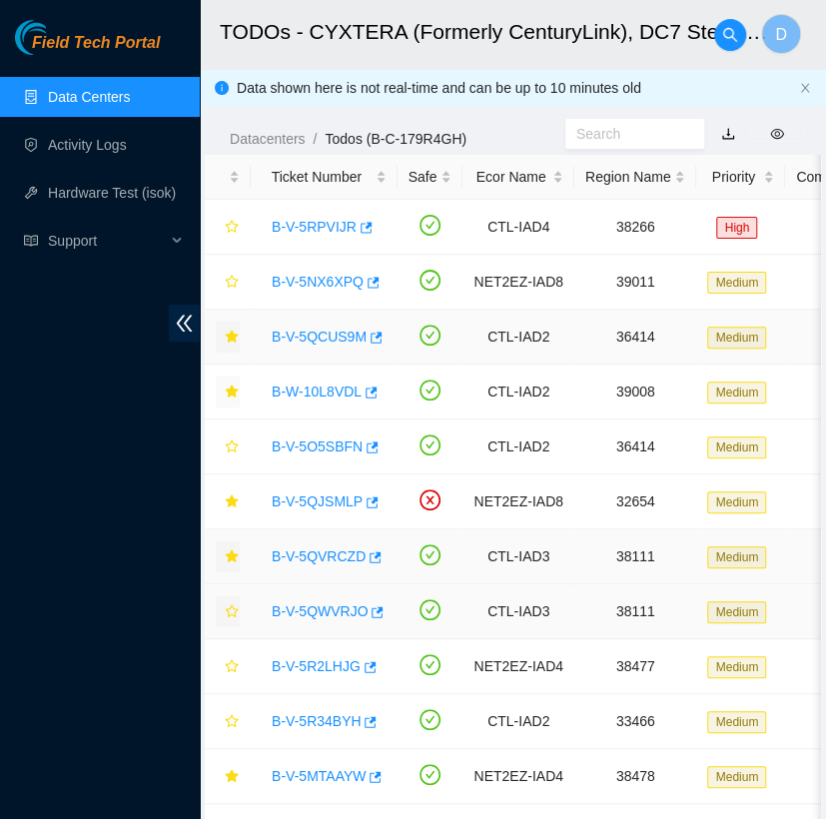
click at [230, 607] on icon "star" at bounding box center [231, 610] width 13 height 13
click at [310, 665] on link "B-V-5R2LHJG" at bounding box center [316, 666] width 89 height 16
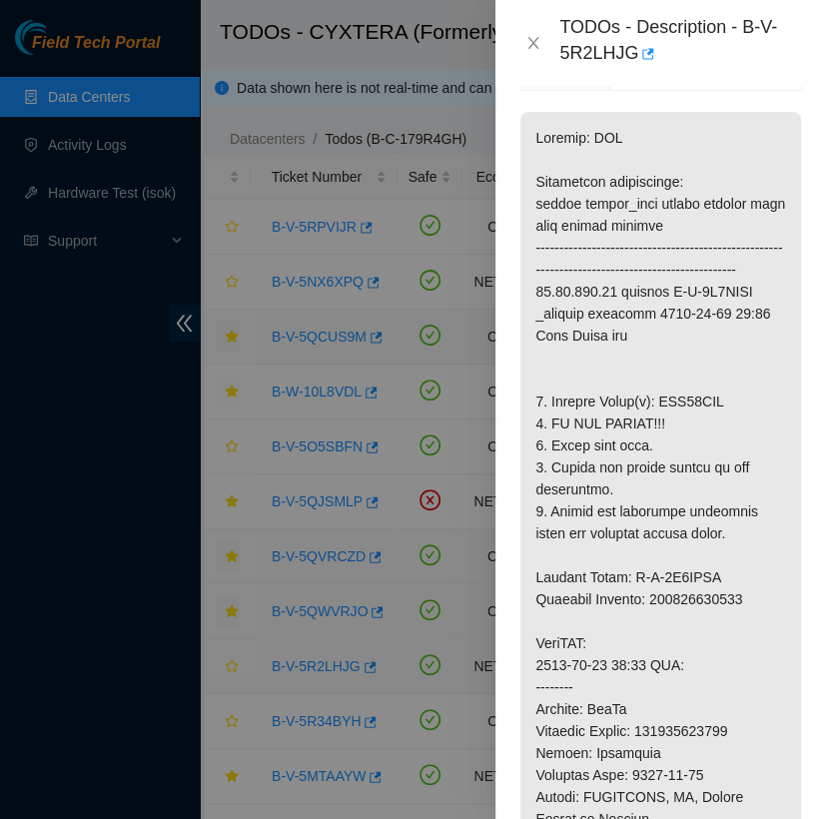
scroll to position [410, 0]
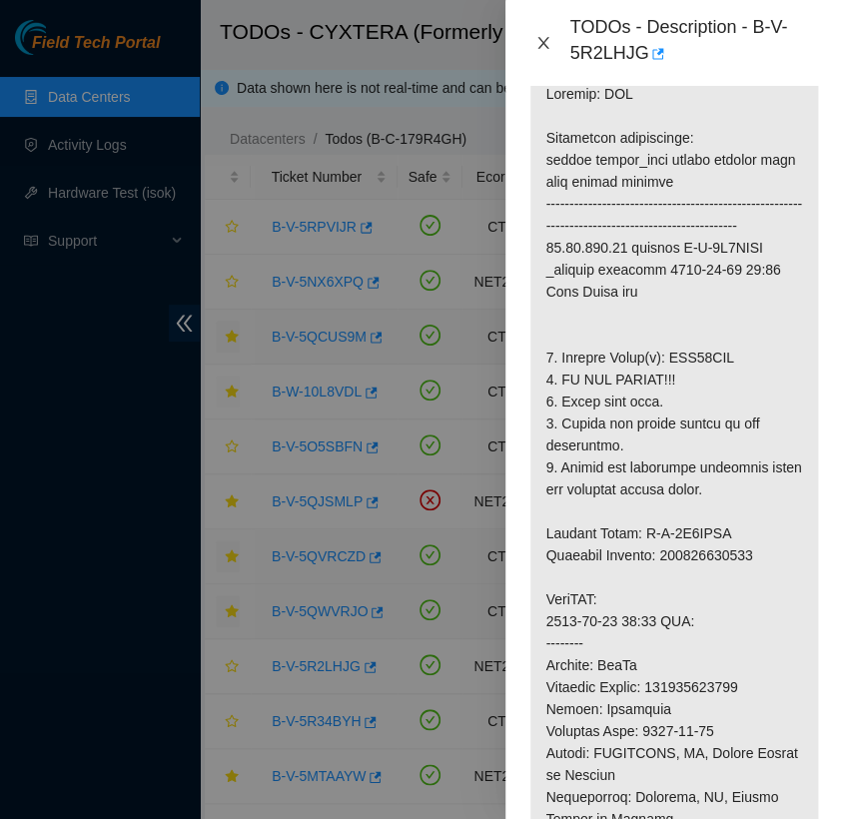
click at [541, 45] on icon "close" at bounding box center [543, 43] width 11 height 12
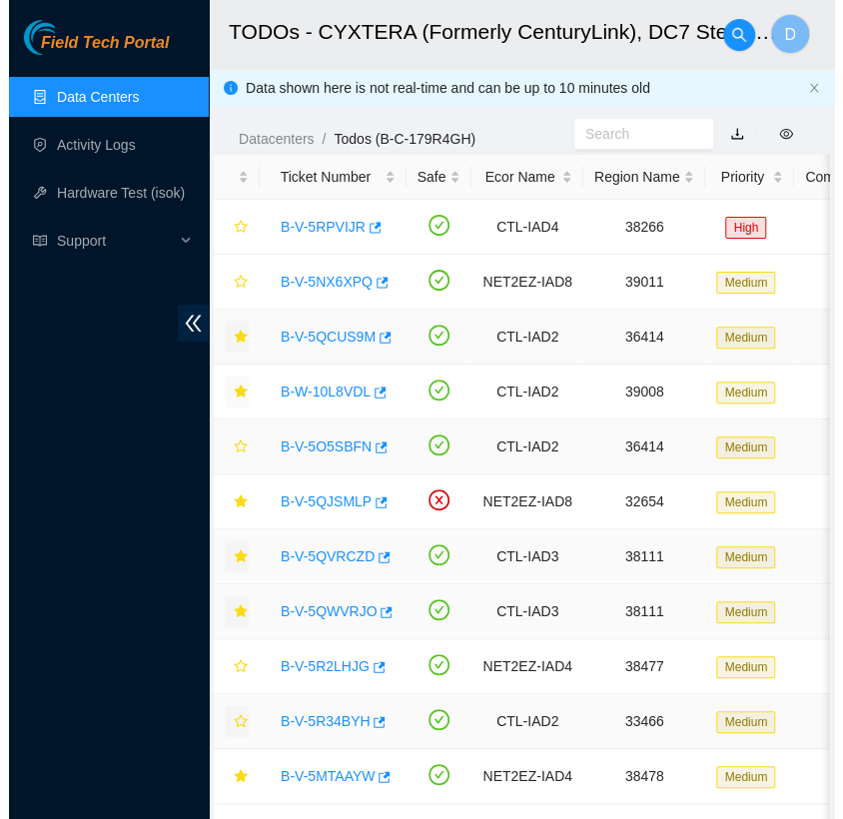
scroll to position [388, 0]
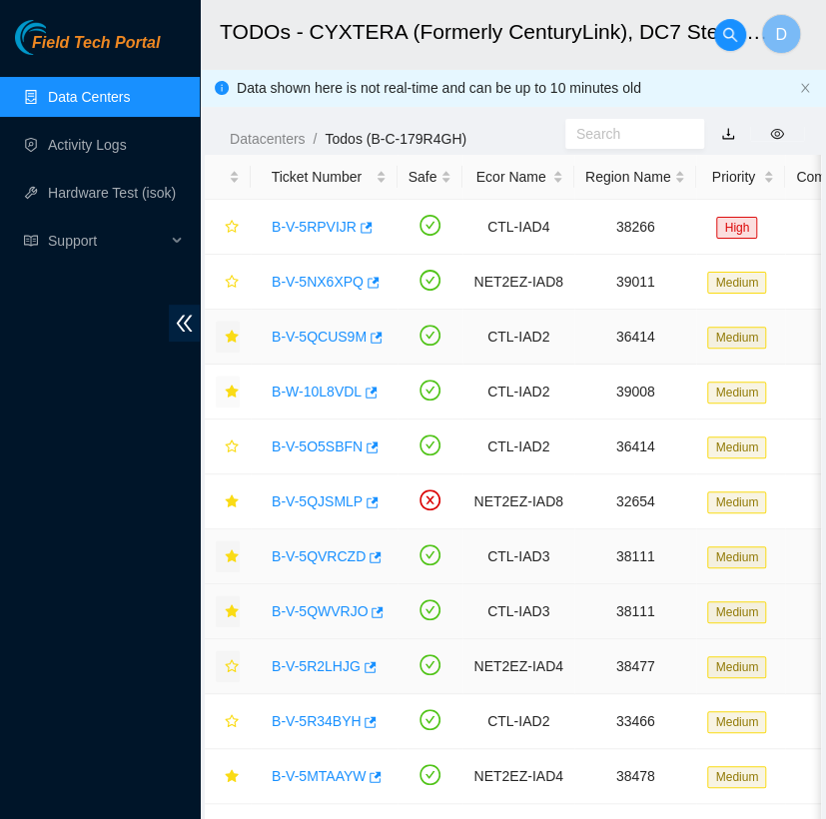
click at [233, 661] on icon "star" at bounding box center [231, 665] width 13 height 13
click at [307, 718] on link "B-V-5R34BYH" at bounding box center [316, 721] width 89 height 16
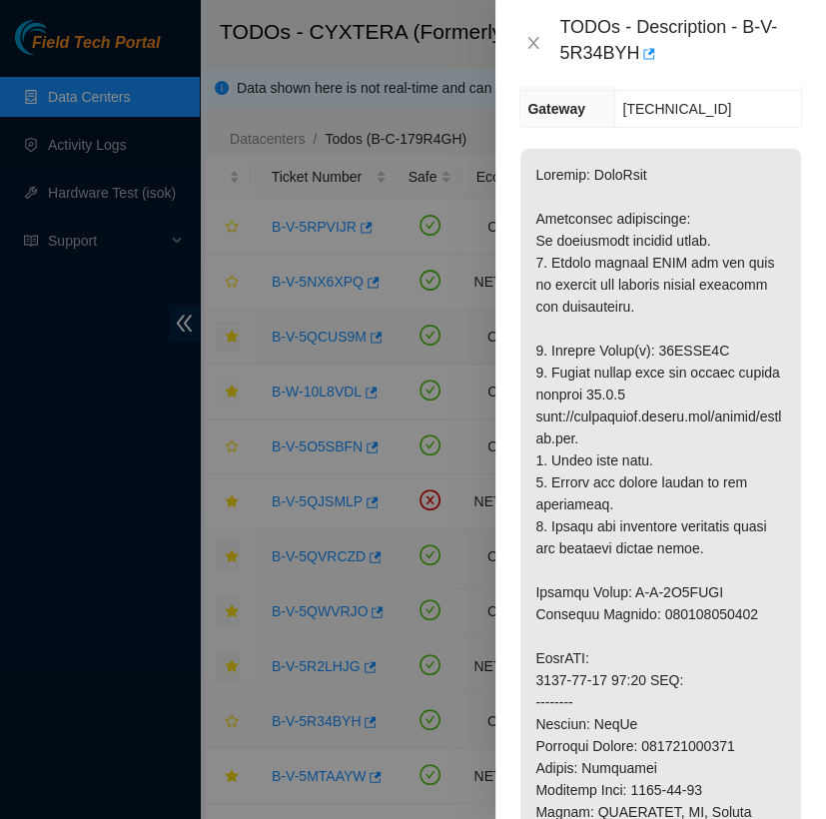
scroll to position [447, 0]
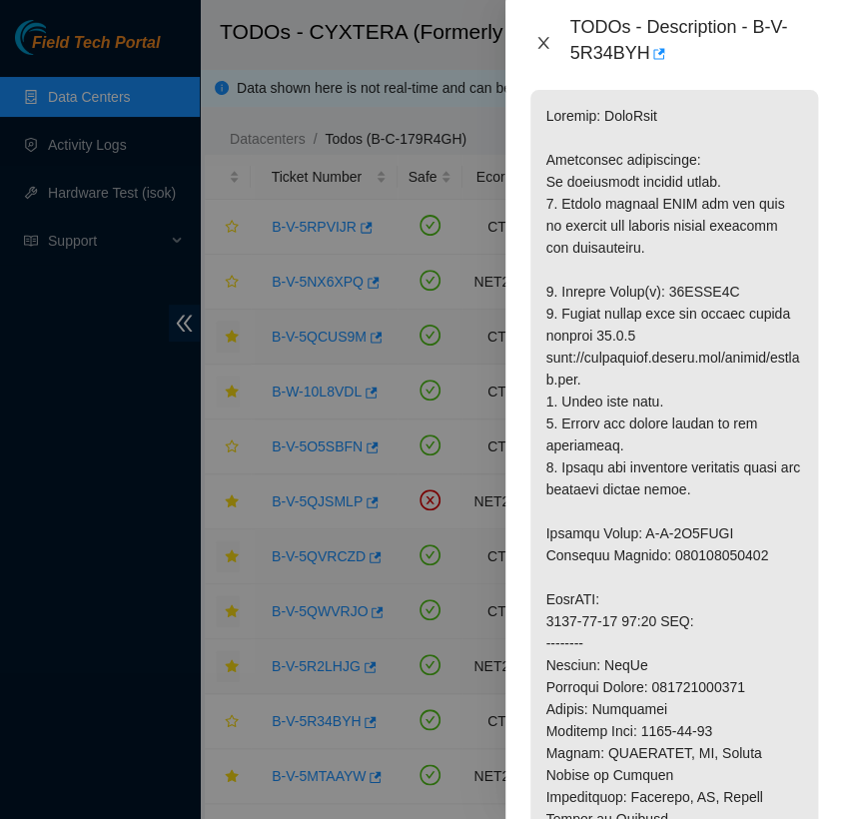
click at [538, 45] on icon "close" at bounding box center [543, 43] width 16 height 16
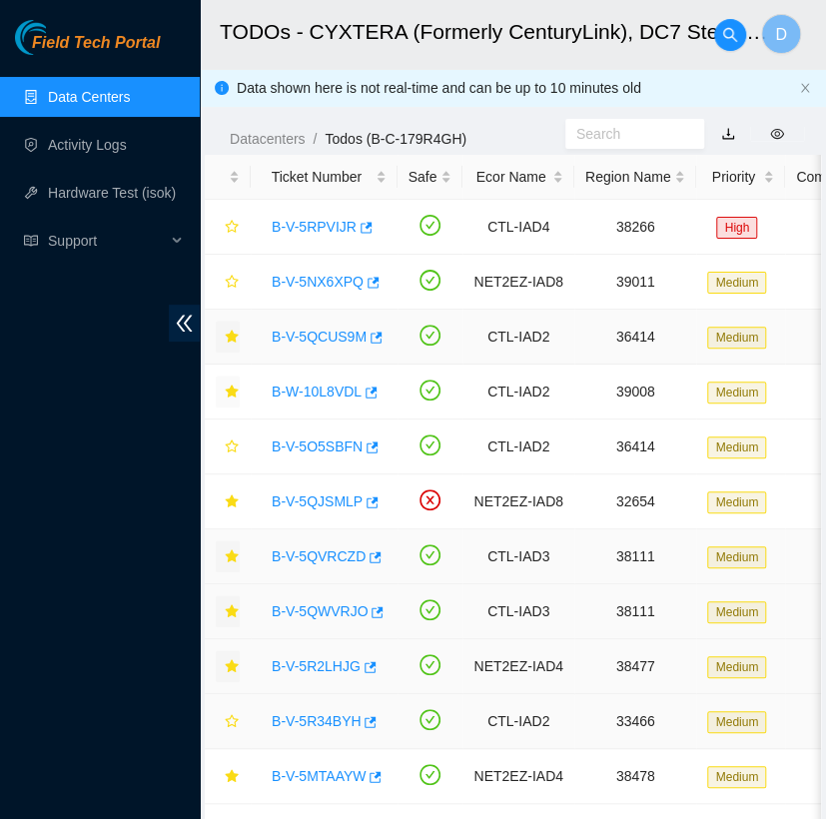
scroll to position [388, 0]
click at [233, 720] on icon "star" at bounding box center [232, 721] width 14 height 14
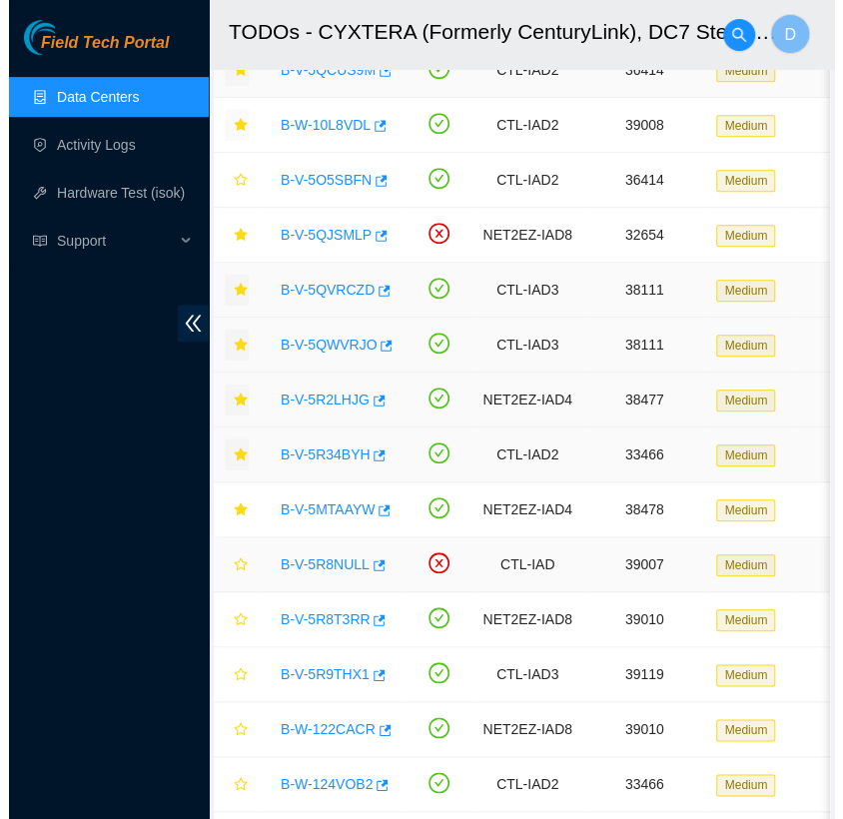
scroll to position [266, 0]
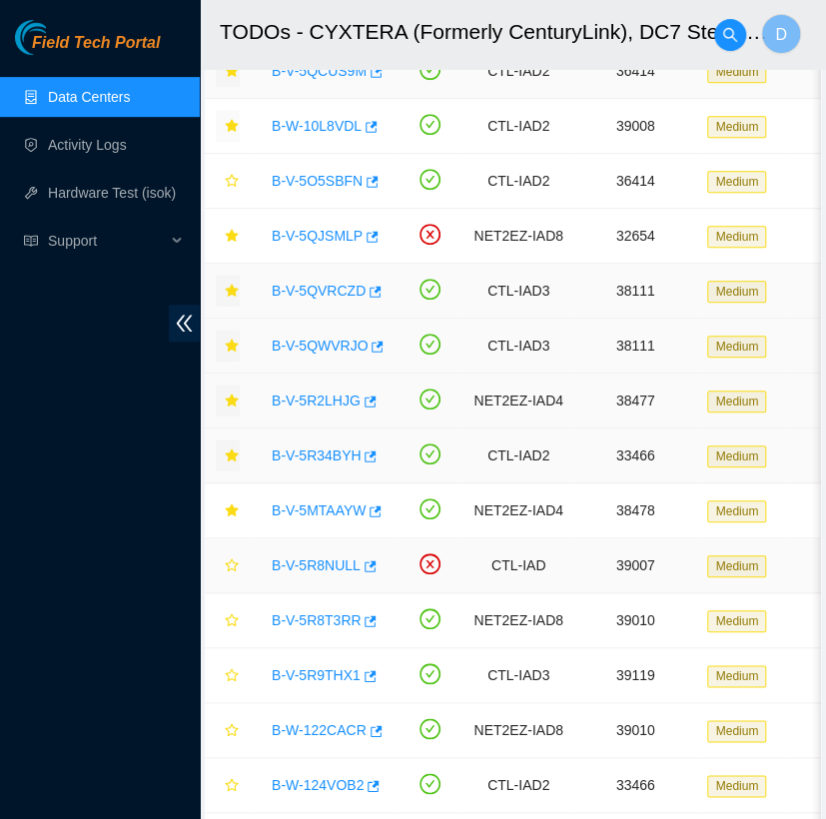
click at [319, 563] on link "B-V-5R8NULL" at bounding box center [316, 565] width 89 height 16
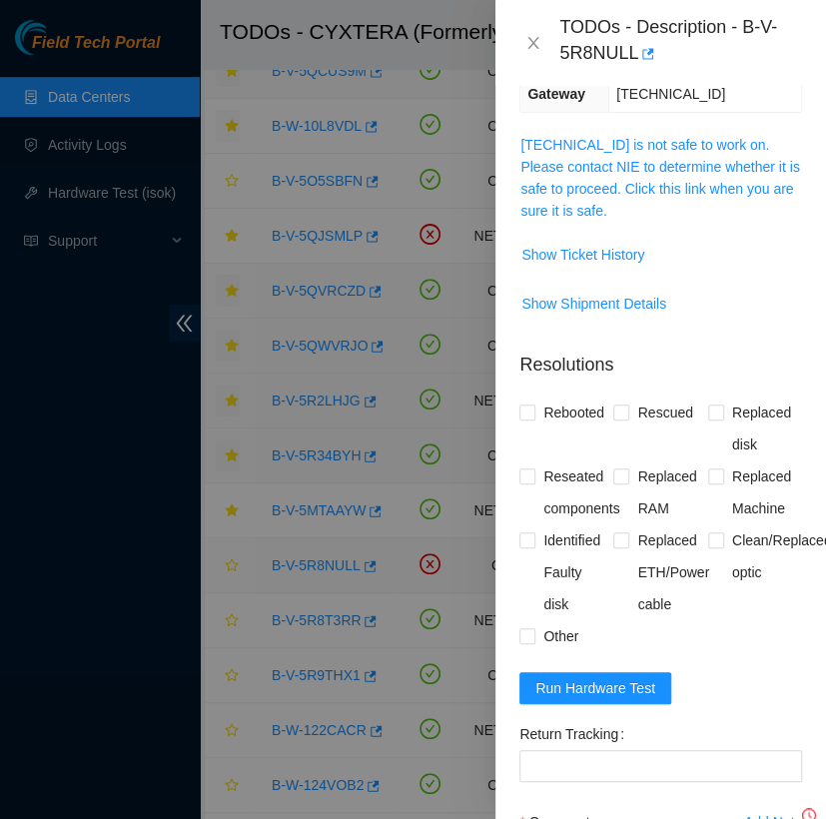
scroll to position [432, 0]
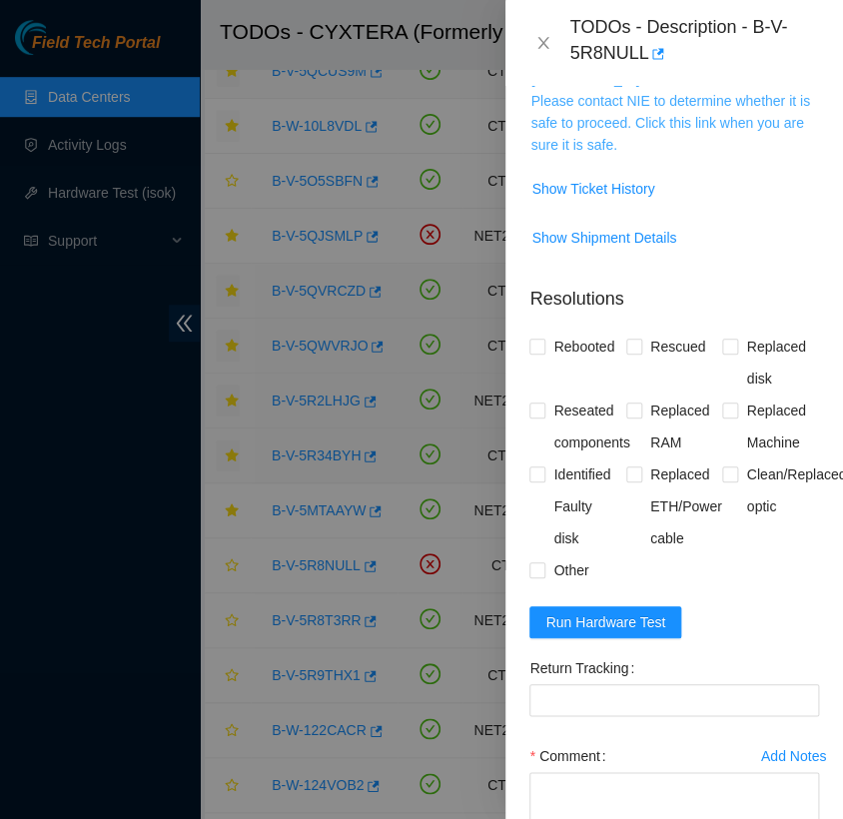
click at [616, 132] on link "[TECHNICAL_ID] is not safe to work on. Please contact NIE to determine whether …" at bounding box center [669, 112] width 279 height 82
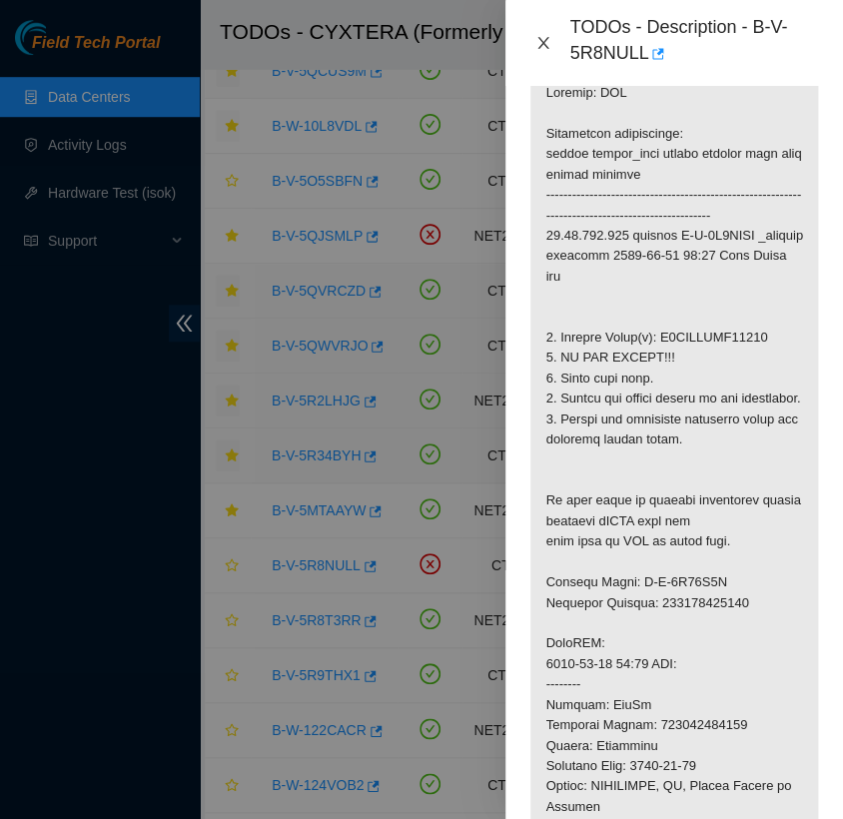
click at [541, 50] on icon "close" at bounding box center [543, 43] width 16 height 16
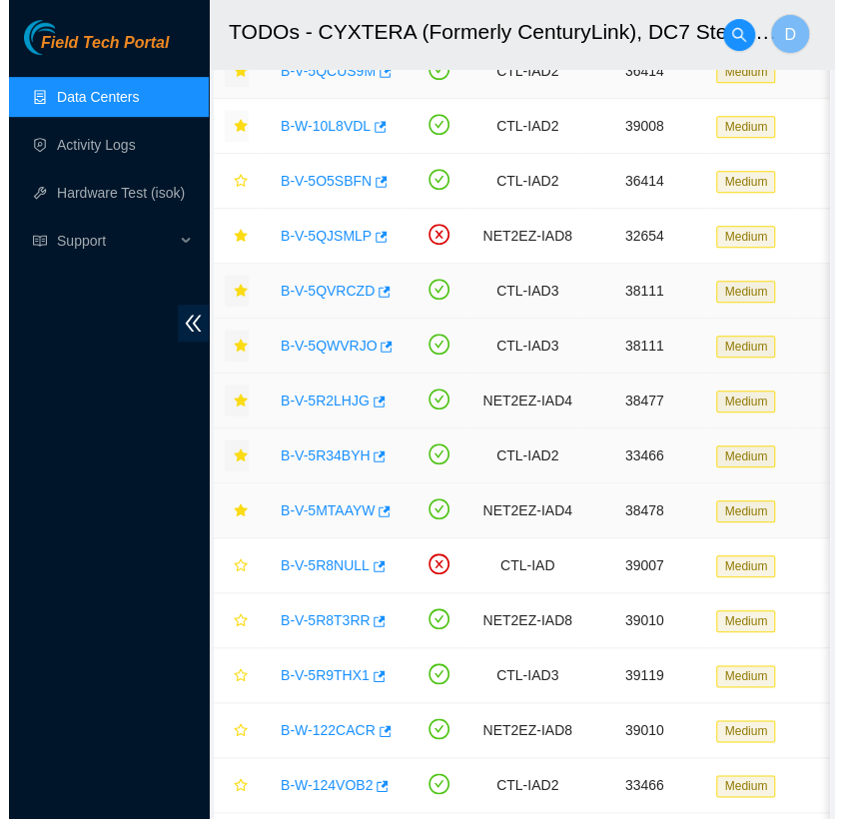
scroll to position [388, 0]
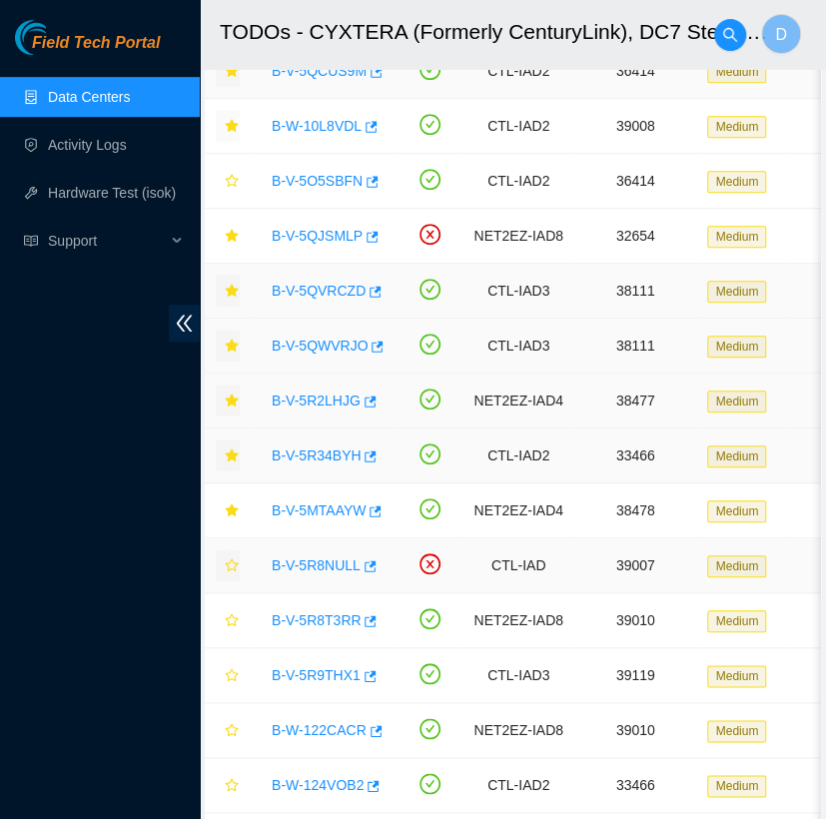
click at [228, 558] on icon "star" at bounding box center [232, 565] width 14 height 14
click at [302, 617] on link "B-V-5R8T3RR" at bounding box center [316, 620] width 89 height 16
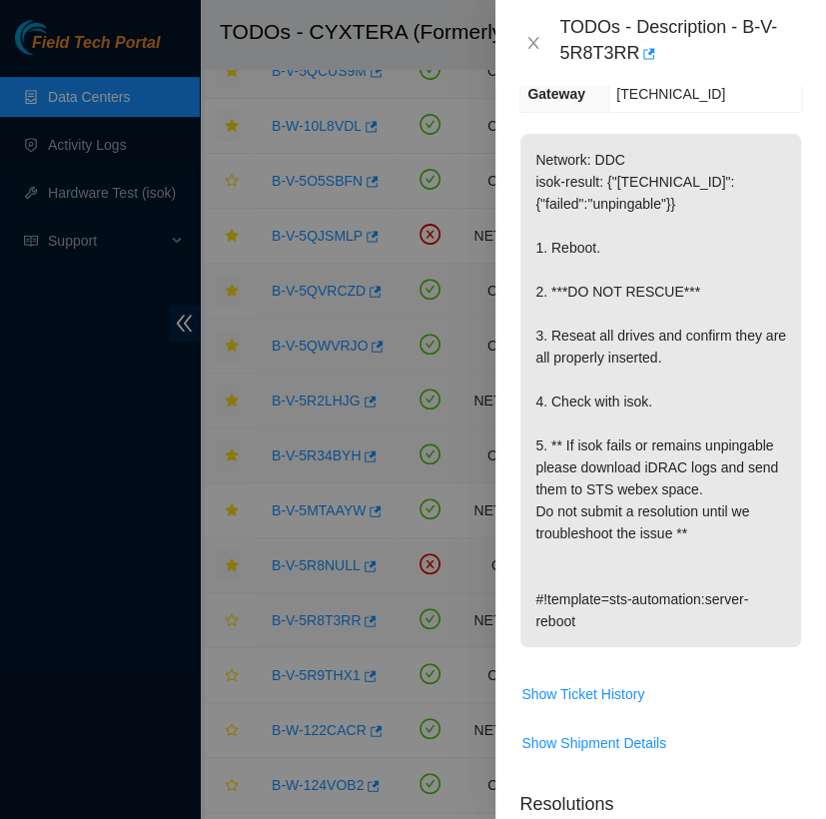
scroll to position [432, 0]
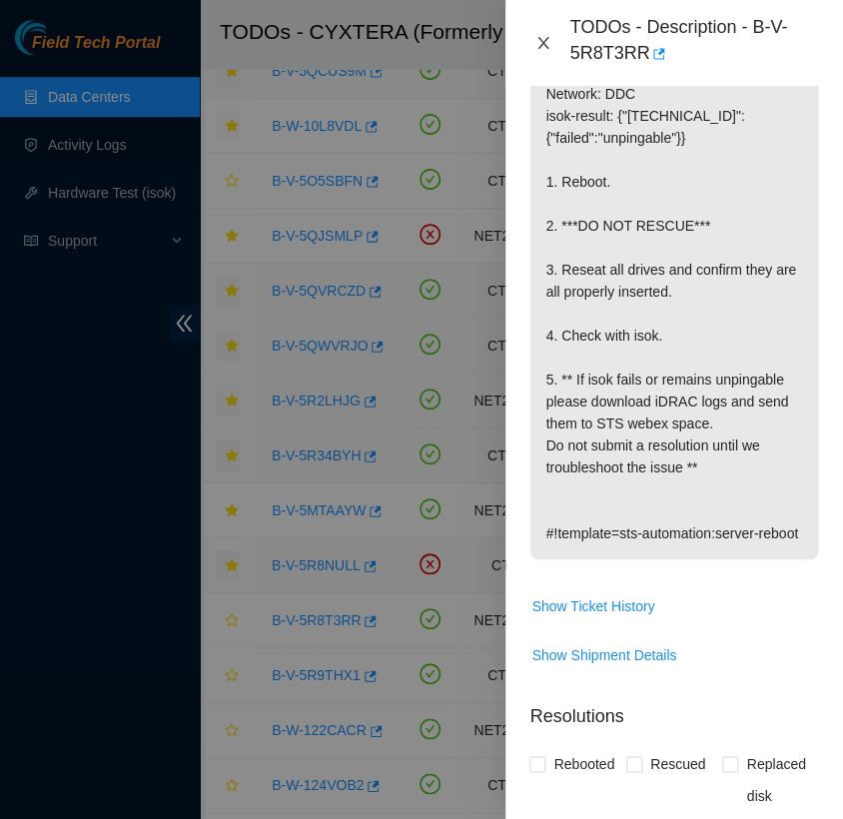
click at [544, 44] on icon "close" at bounding box center [543, 43] width 11 height 12
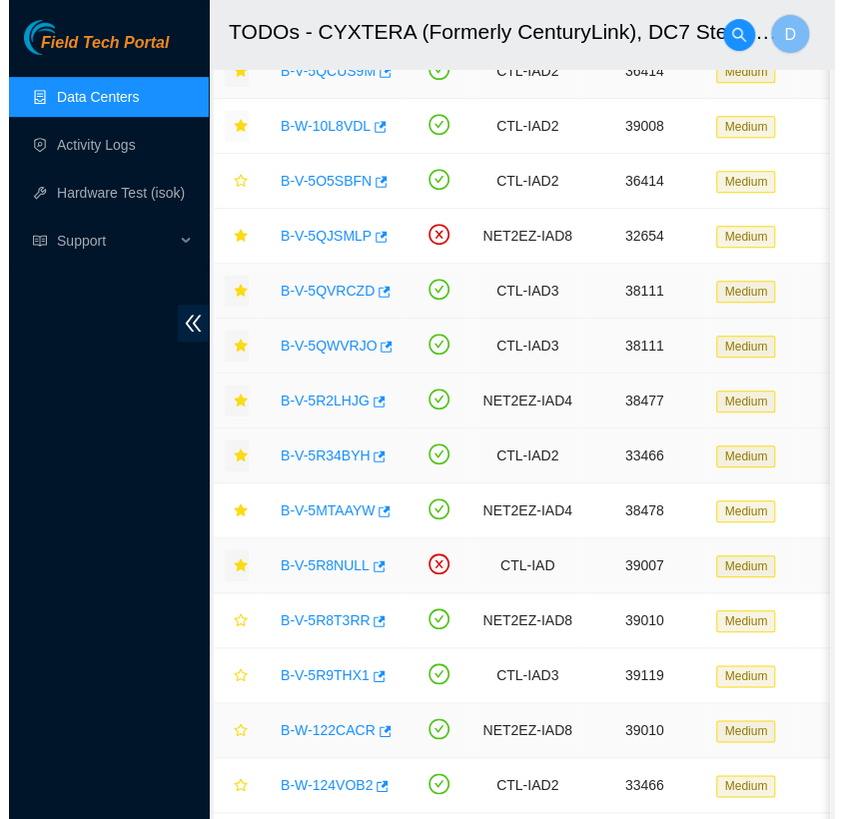
scroll to position [388, 0]
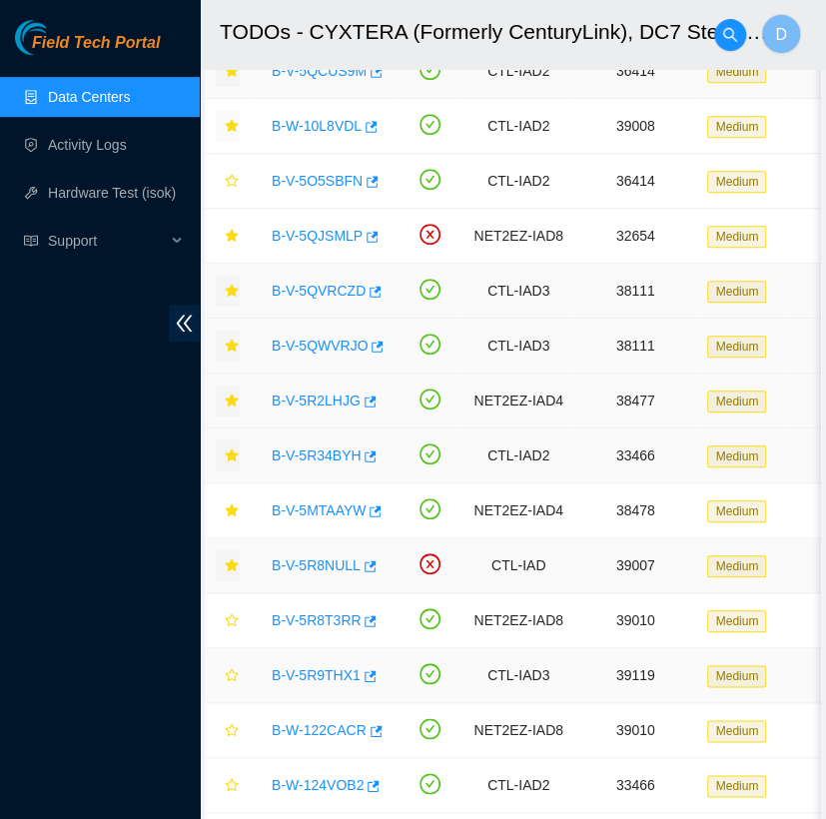
click at [303, 673] on link "B-V-5R9THX1" at bounding box center [316, 675] width 89 height 16
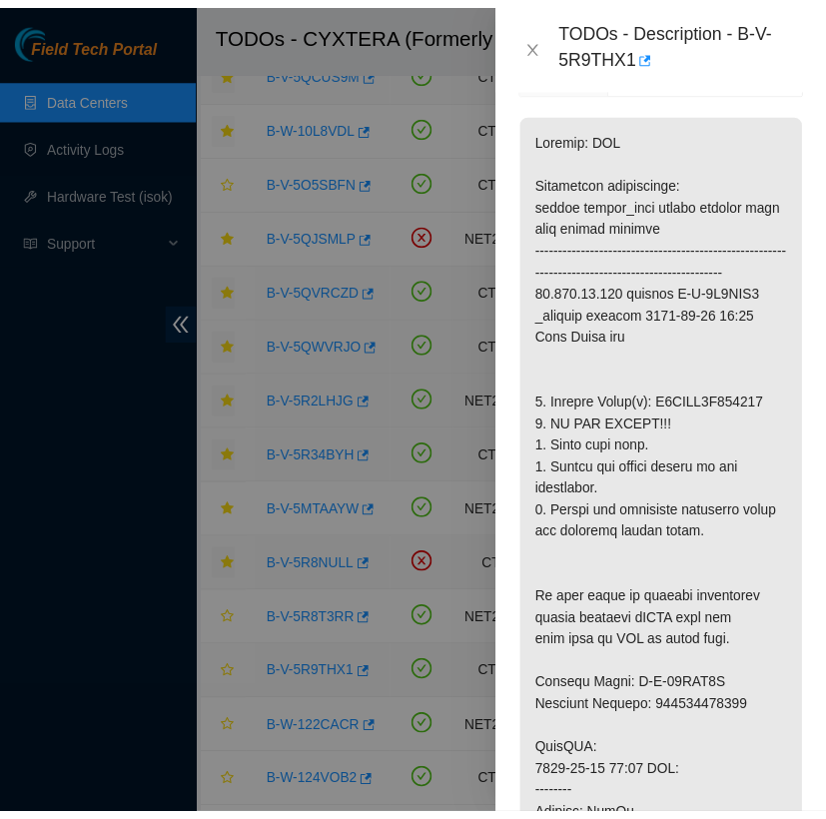
scroll to position [432, 0]
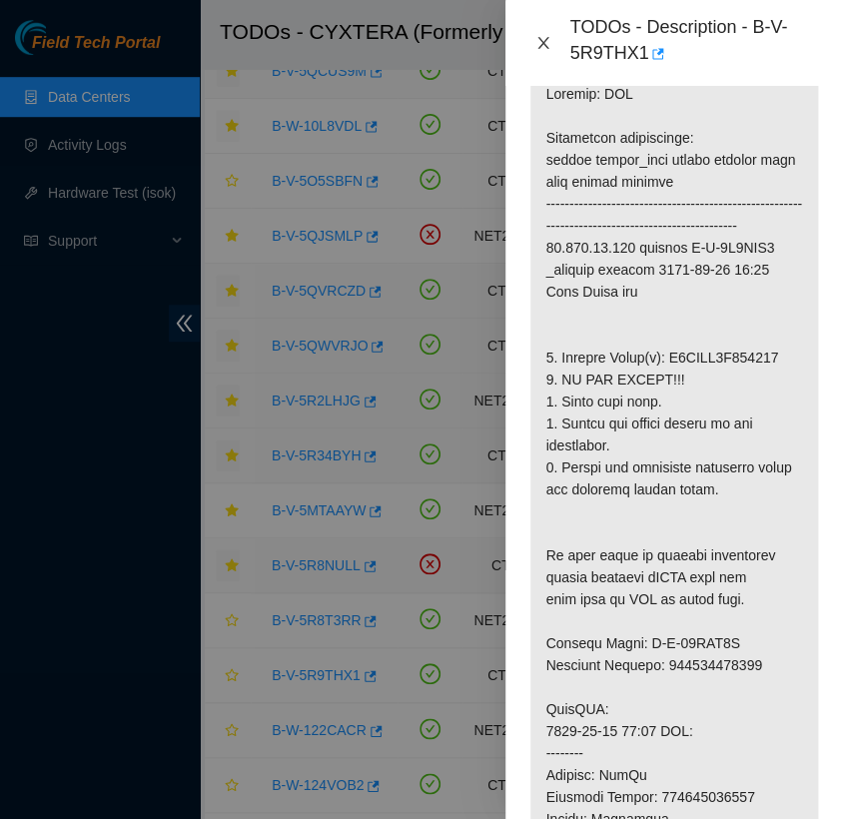
click at [544, 42] on icon "close" at bounding box center [543, 43] width 11 height 12
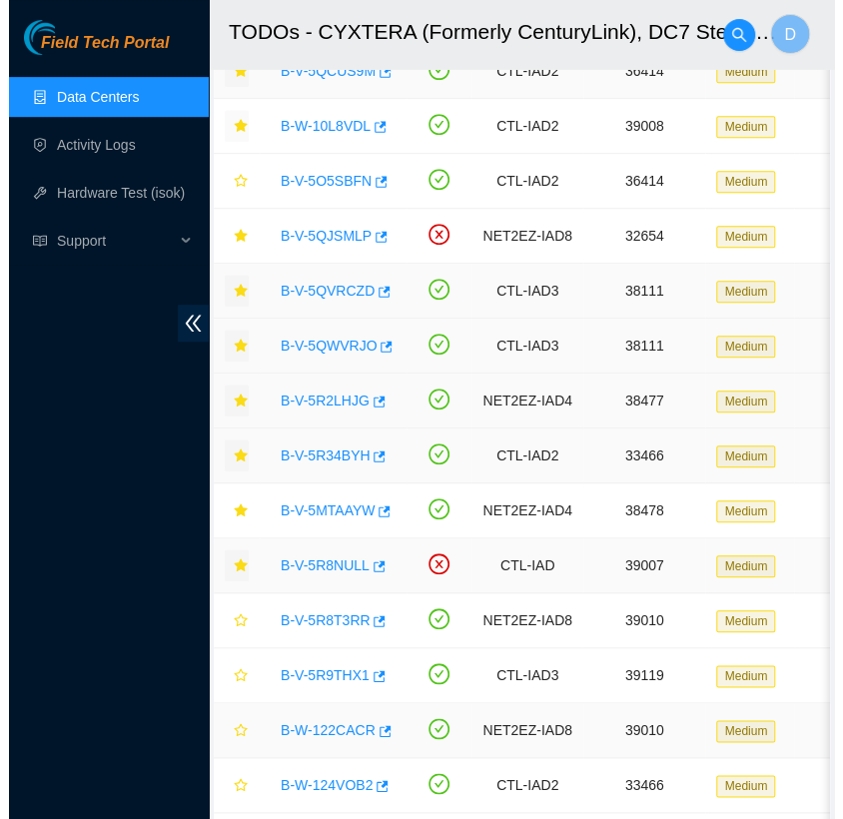
scroll to position [388, 0]
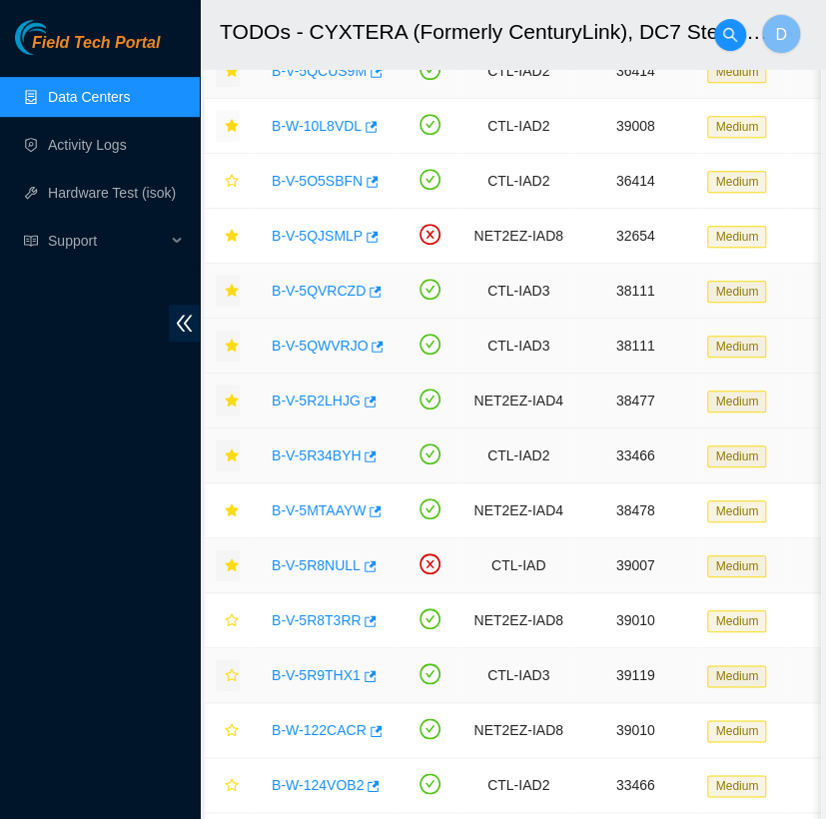
click at [232, 676] on icon "star" at bounding box center [232, 675] width 14 height 14
click at [317, 722] on link "B-W-122CACR" at bounding box center [319, 730] width 95 height 16
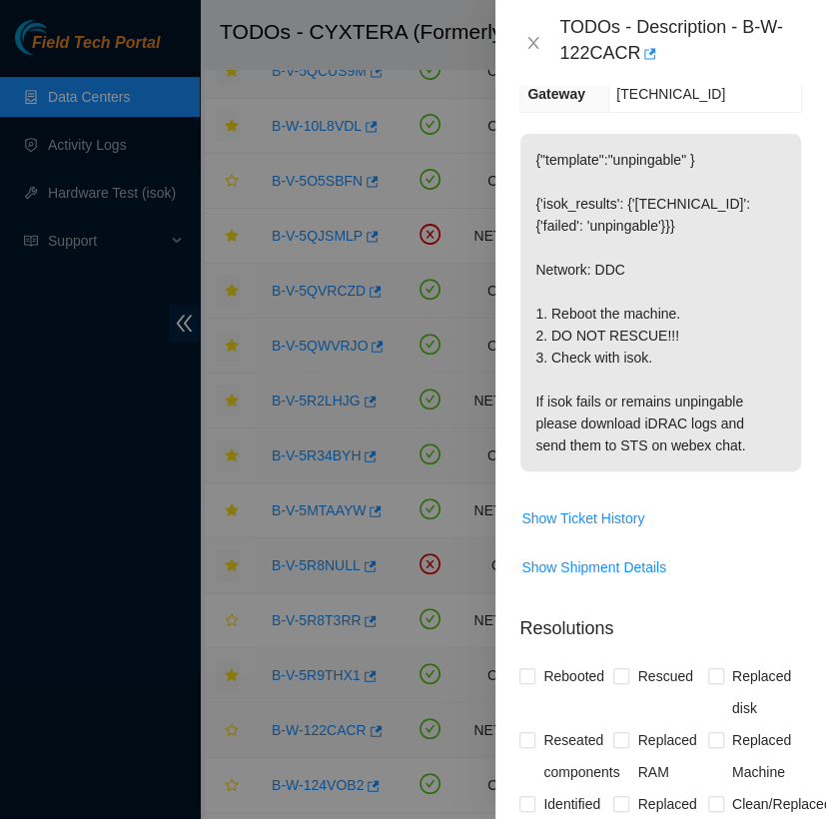
scroll to position [432, 0]
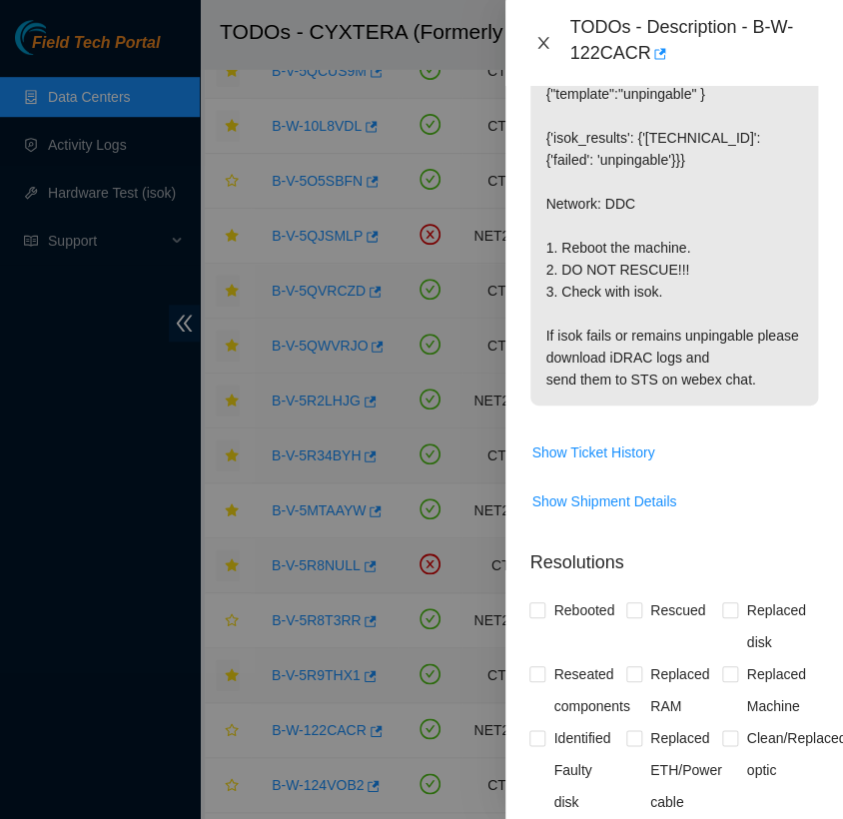
click at [545, 34] on button "Close" at bounding box center [543, 43] width 28 height 19
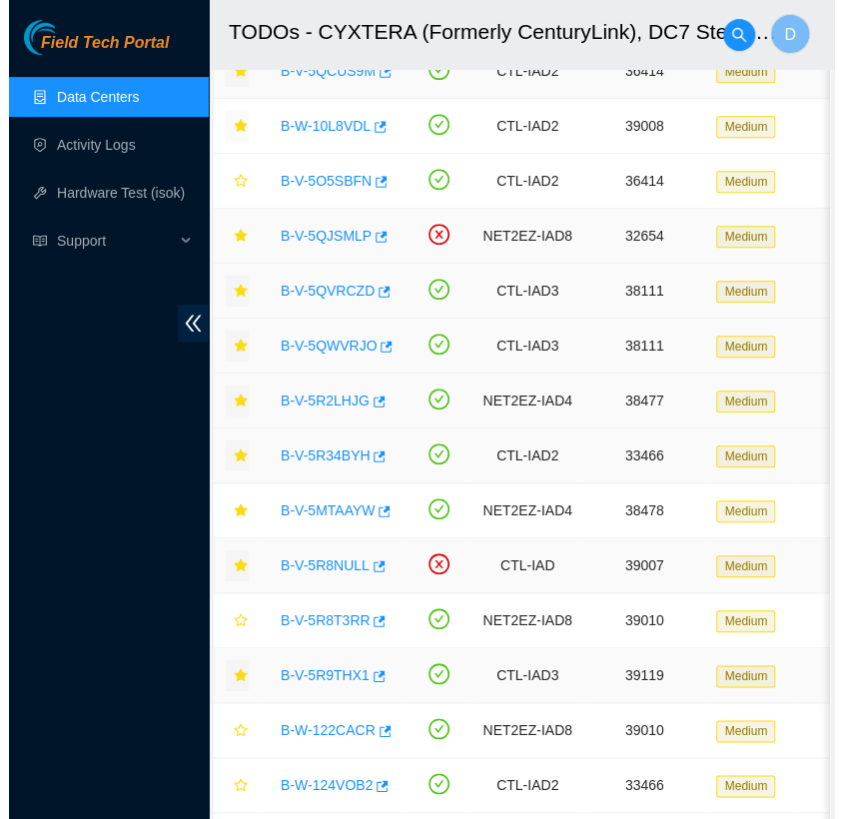
scroll to position [388, 0]
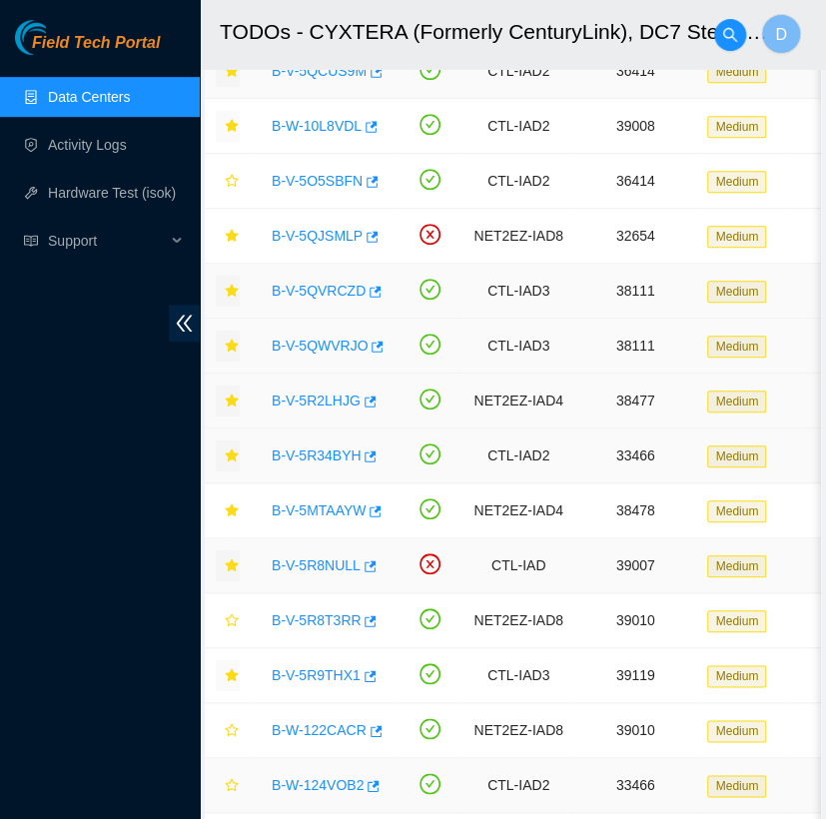
click at [326, 780] on link "B-W-124VOB2" at bounding box center [318, 785] width 92 height 16
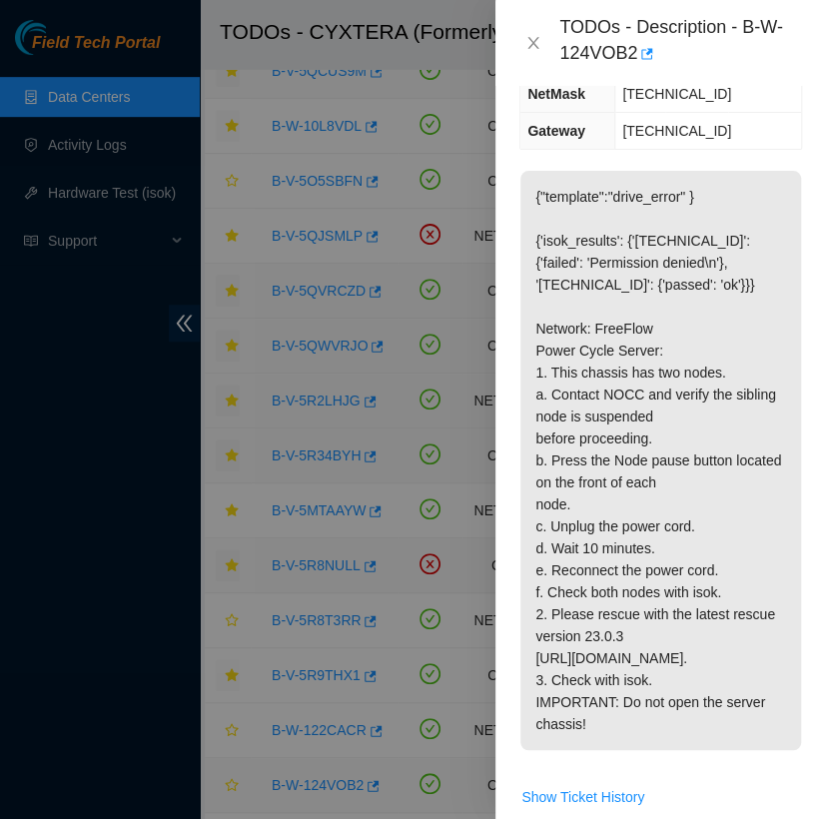
scroll to position [469, 0]
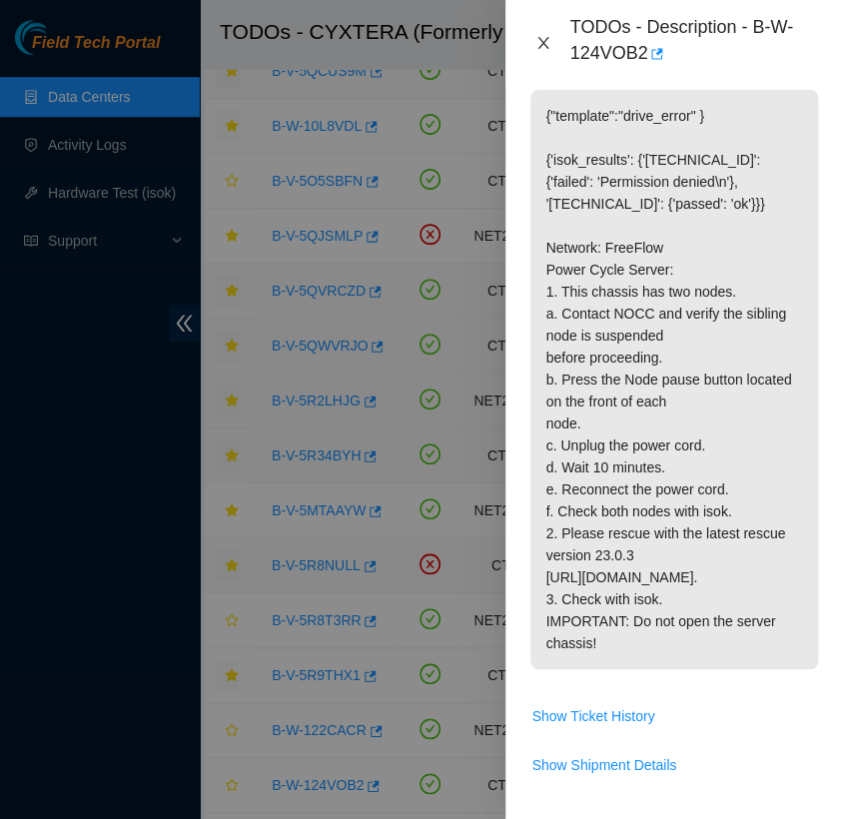
click at [541, 43] on icon "close" at bounding box center [543, 43] width 16 height 16
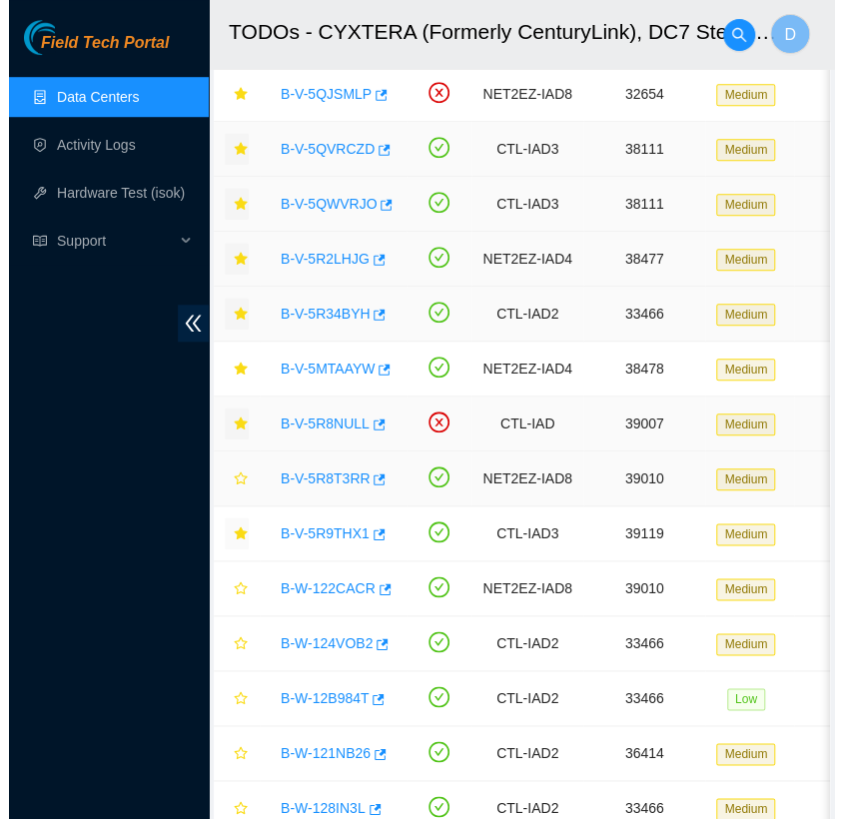
scroll to position [408, 0]
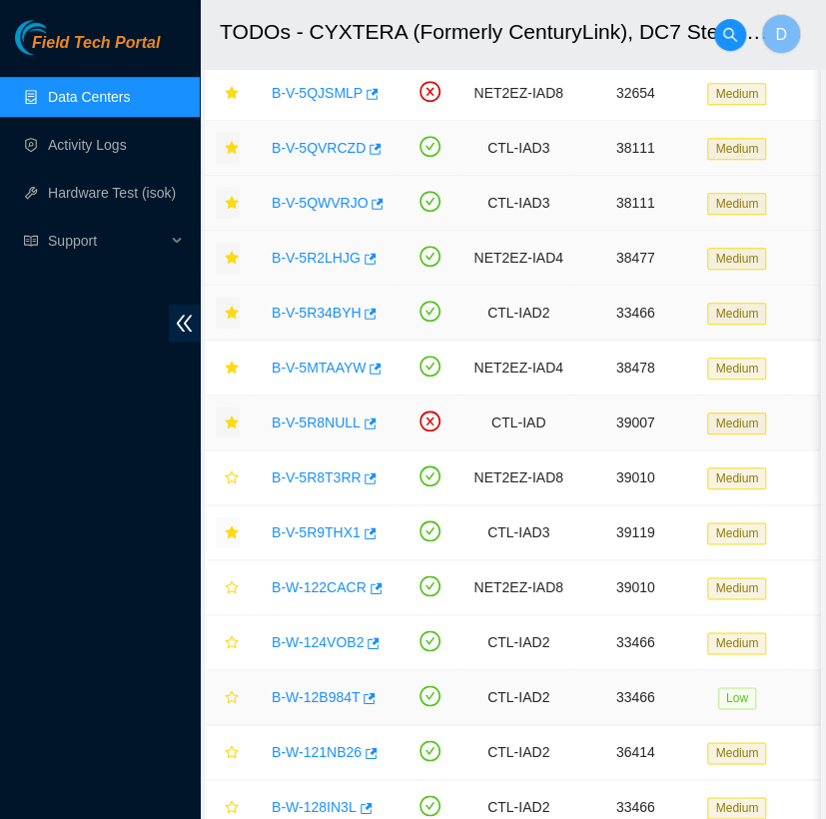
click at [316, 698] on link "B-W-12B984T" at bounding box center [316, 697] width 88 height 16
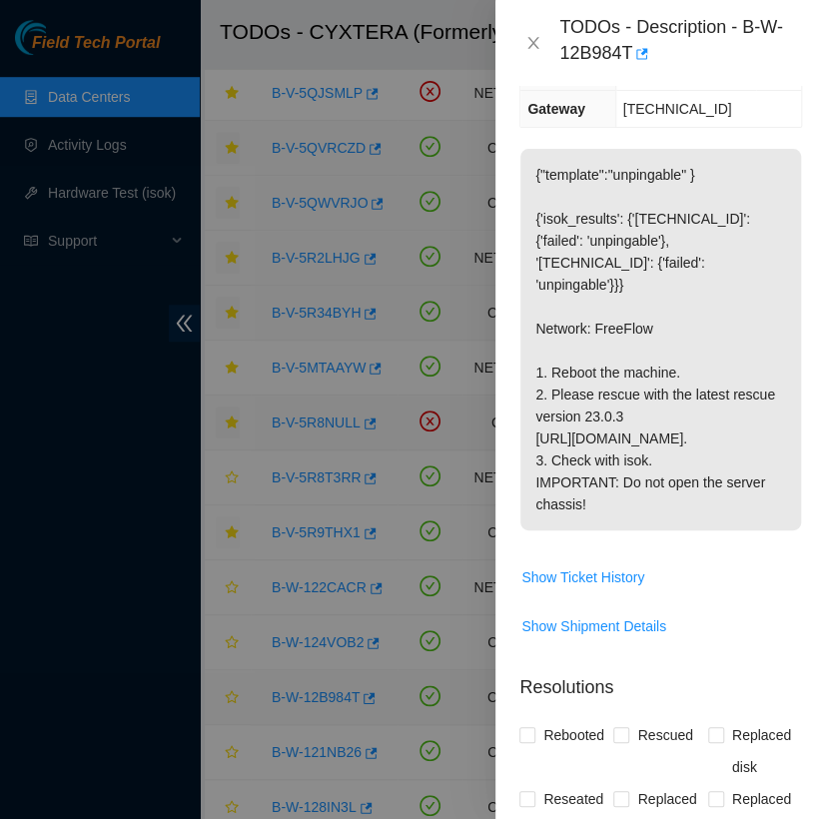
scroll to position [425, 0]
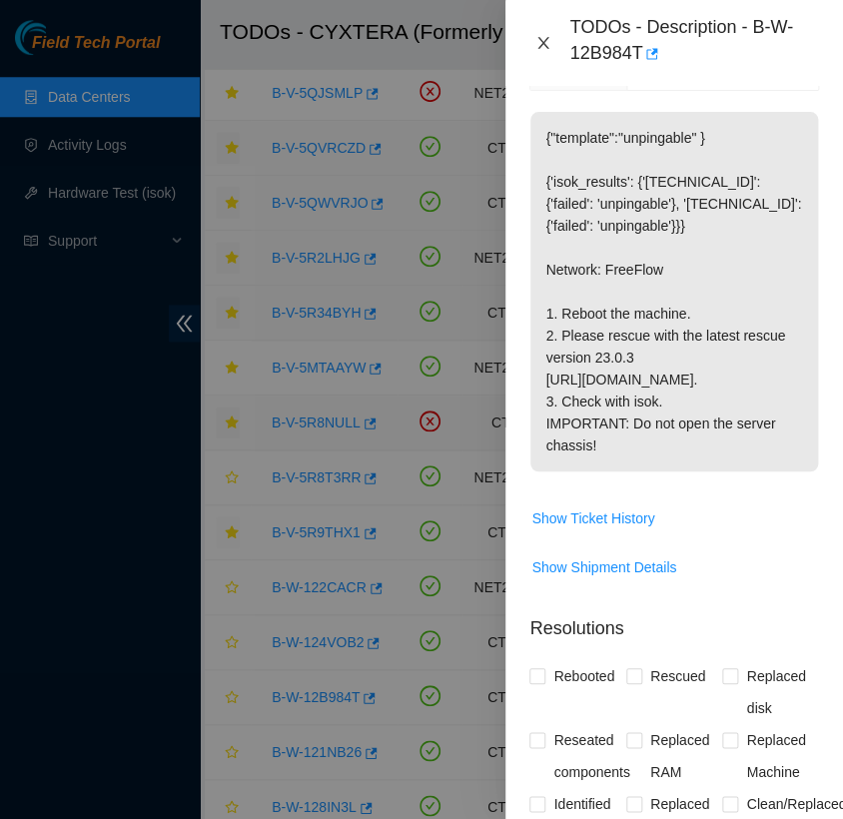
click at [542, 44] on icon "close" at bounding box center [543, 43] width 11 height 12
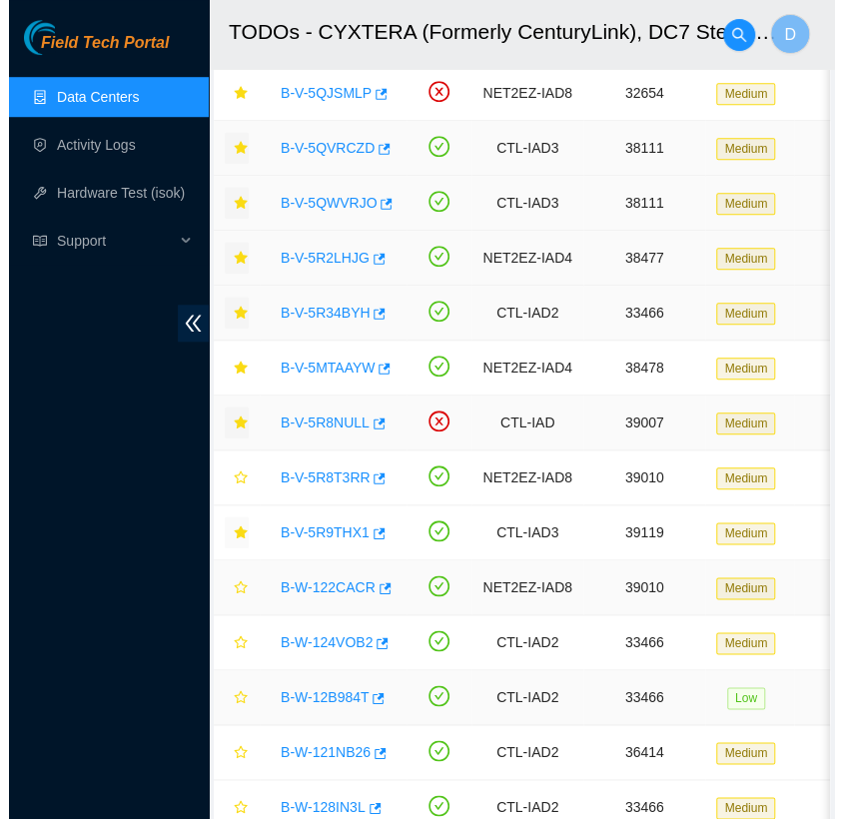
scroll to position [388, 0]
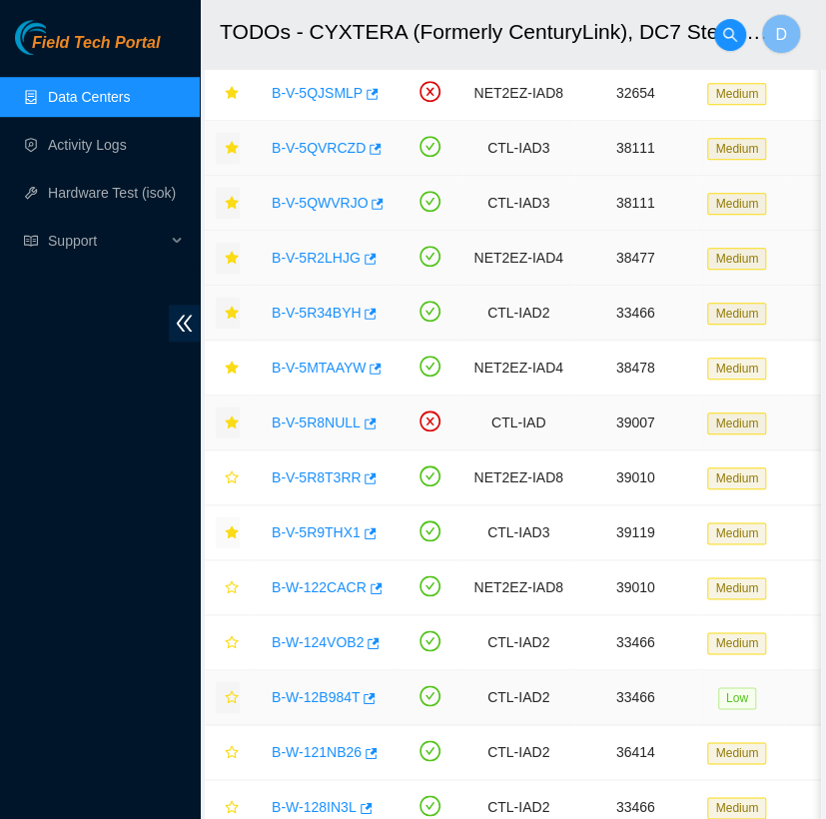
click at [230, 690] on icon "star" at bounding box center [232, 697] width 14 height 14
click at [327, 748] on link "B-W-121NB26" at bounding box center [317, 752] width 90 height 16
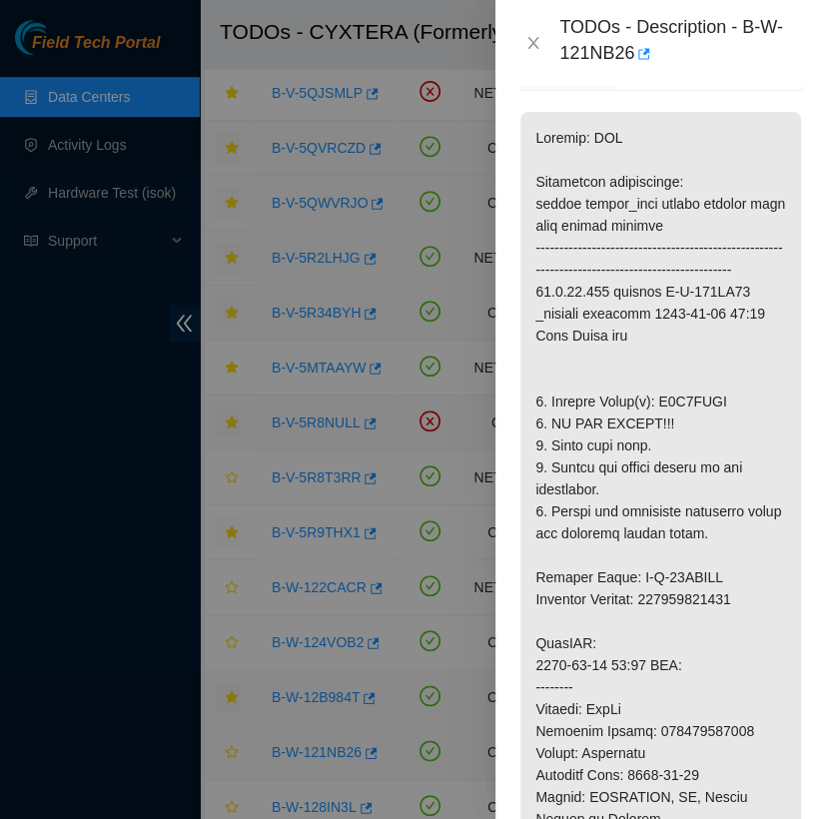
scroll to position [410, 0]
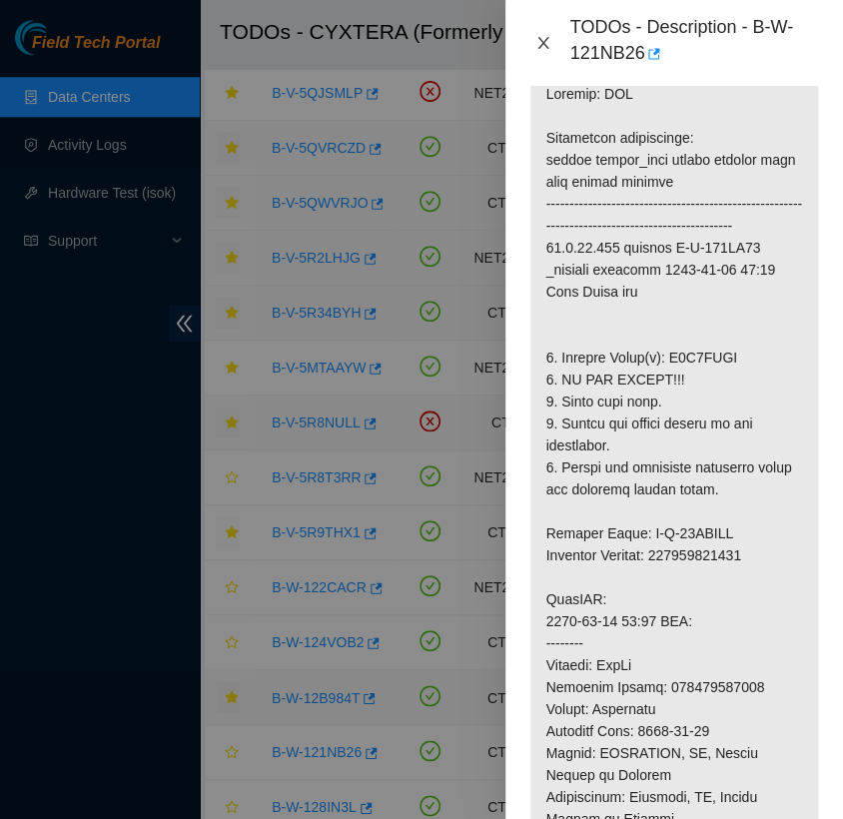
click at [541, 36] on icon "close" at bounding box center [543, 43] width 16 height 16
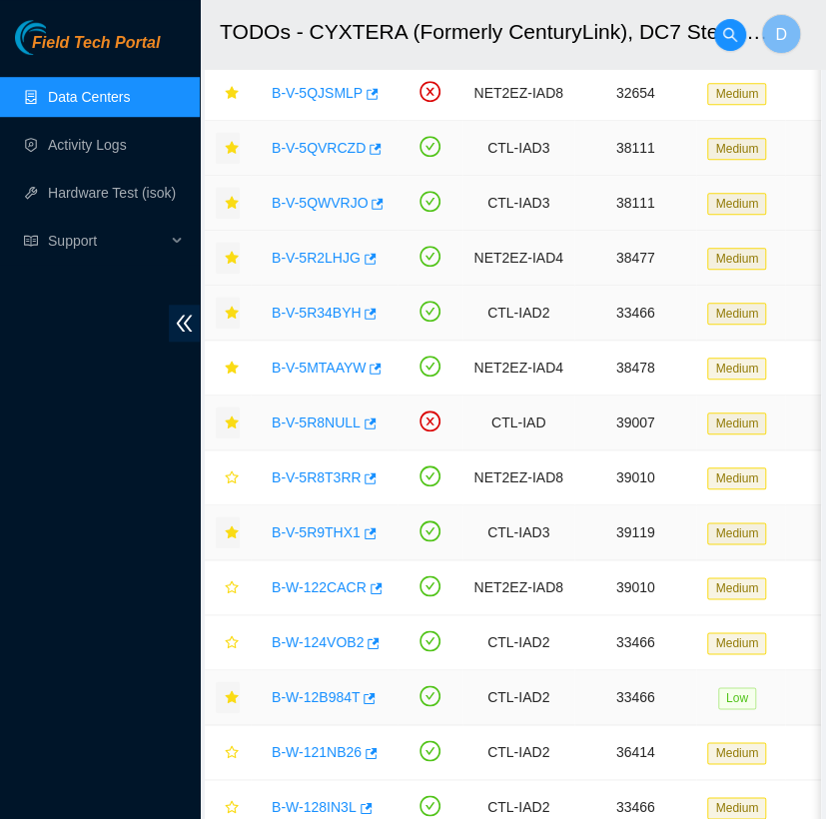
scroll to position [388, 0]
click at [230, 746] on icon "star" at bounding box center [232, 752] width 14 height 14
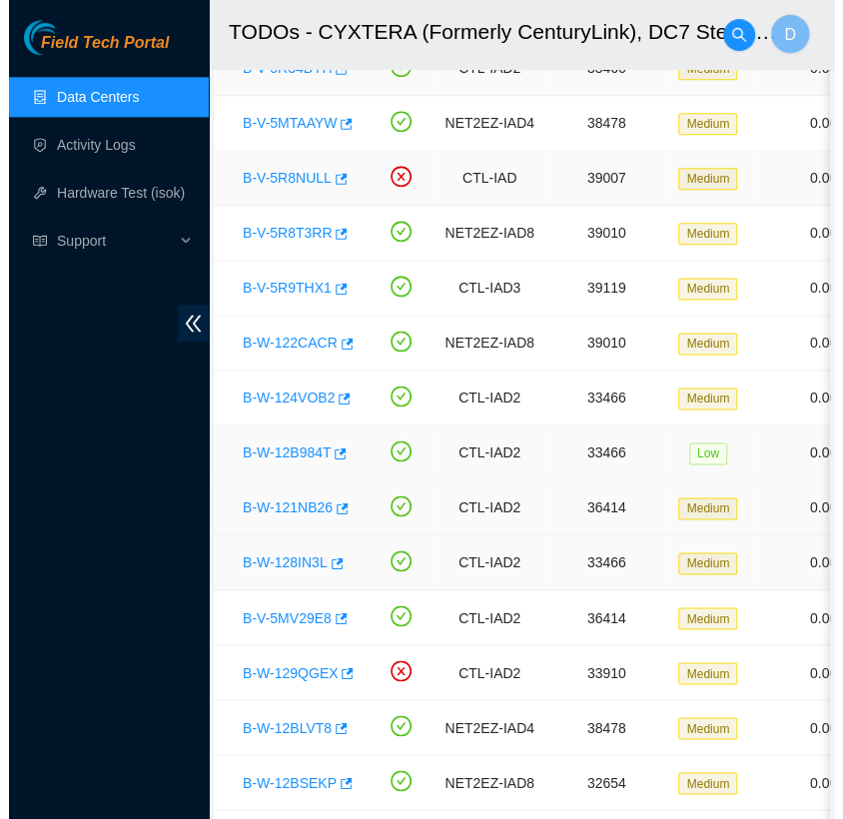
scroll to position [0, 0]
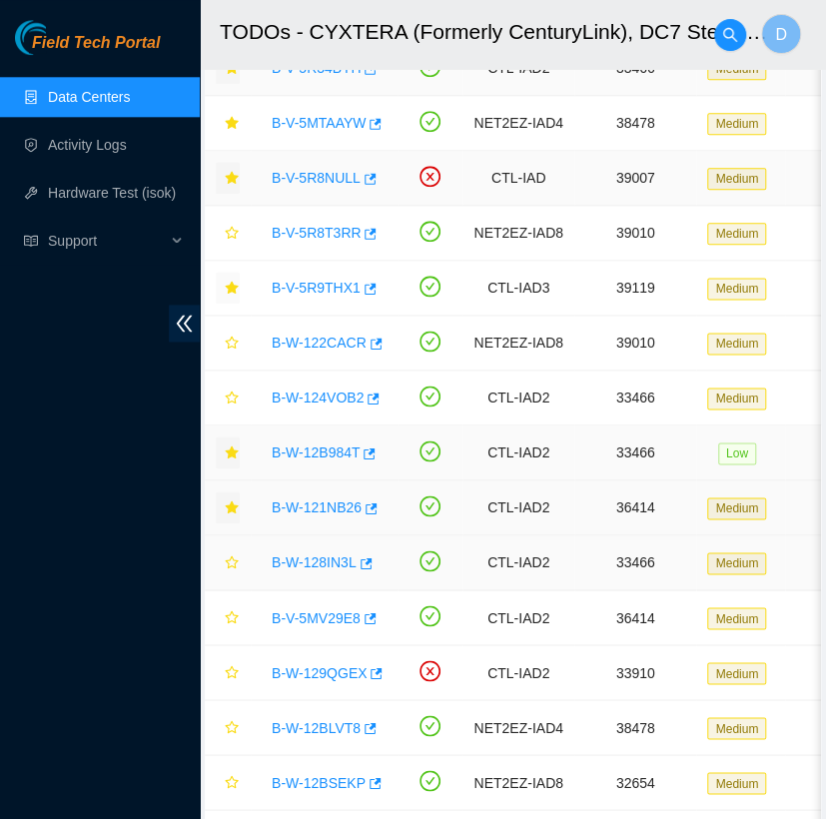
click at [327, 558] on link "B-W-128IN3L" at bounding box center [314, 562] width 85 height 16
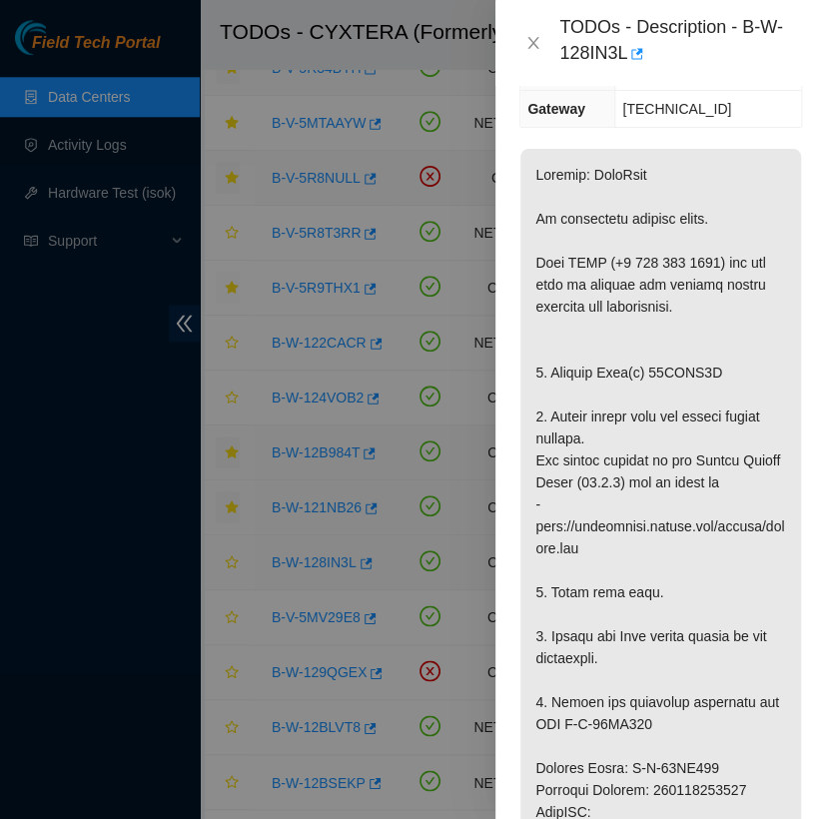
scroll to position [447, 0]
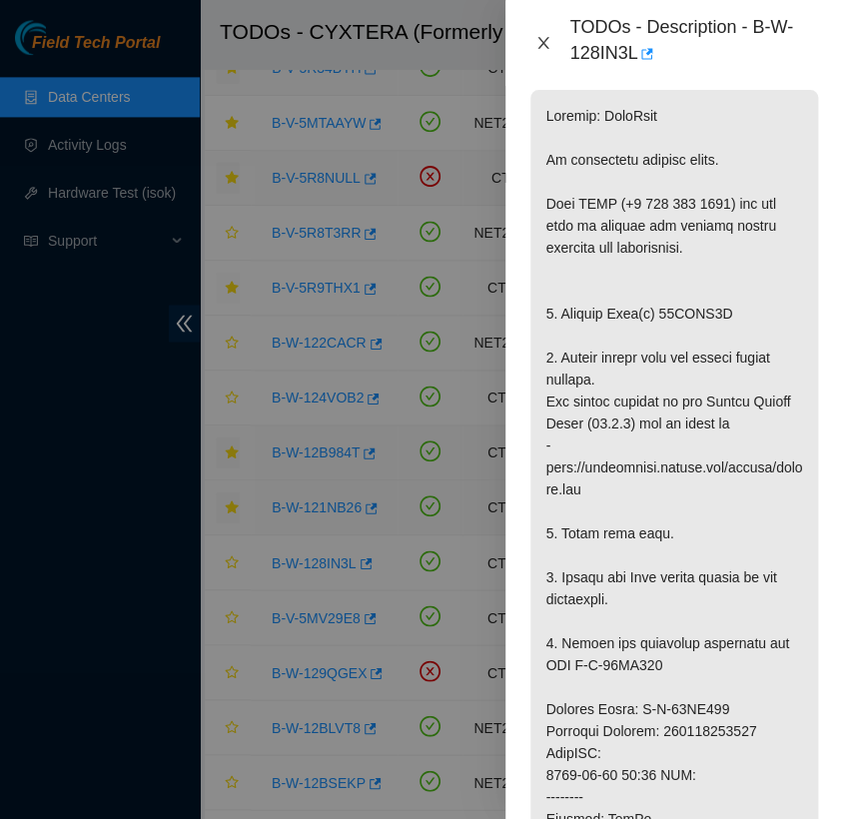
click at [541, 43] on icon "close" at bounding box center [543, 43] width 16 height 16
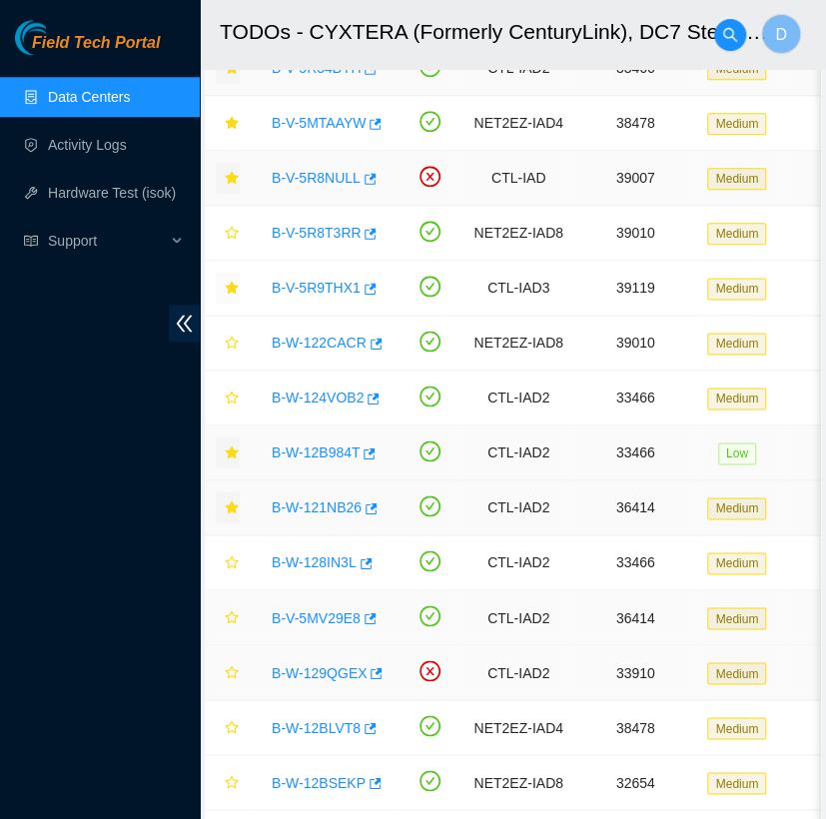
scroll to position [388, 0]
click at [232, 557] on icon "star" at bounding box center [232, 562] width 14 height 14
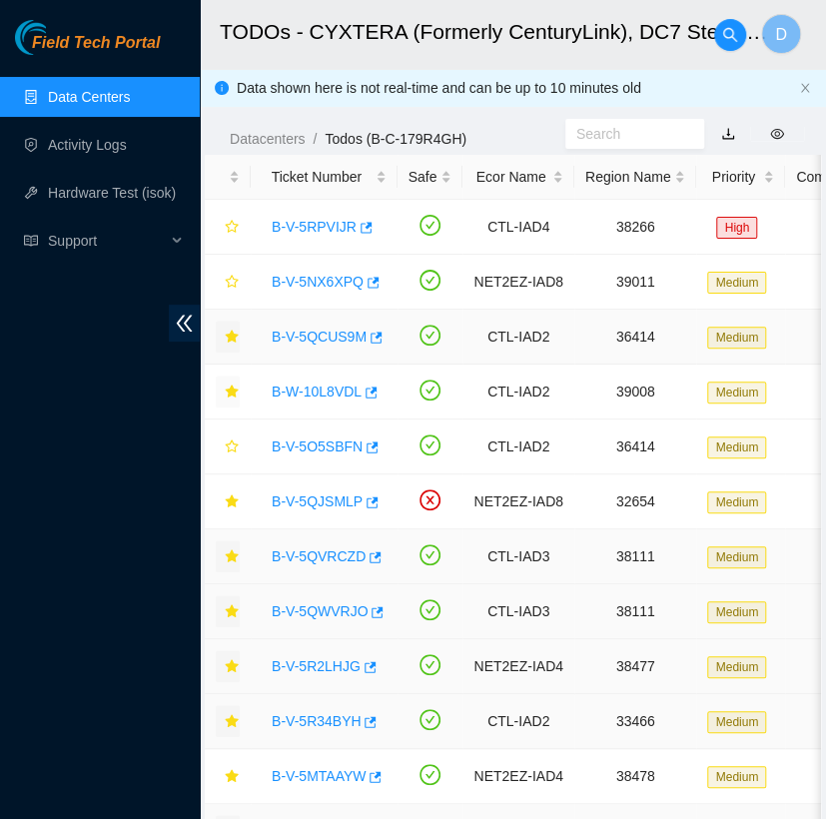
click at [90, 90] on link "Data Centers" at bounding box center [89, 97] width 82 height 16
